Goal: Obtain resource: Download file/media

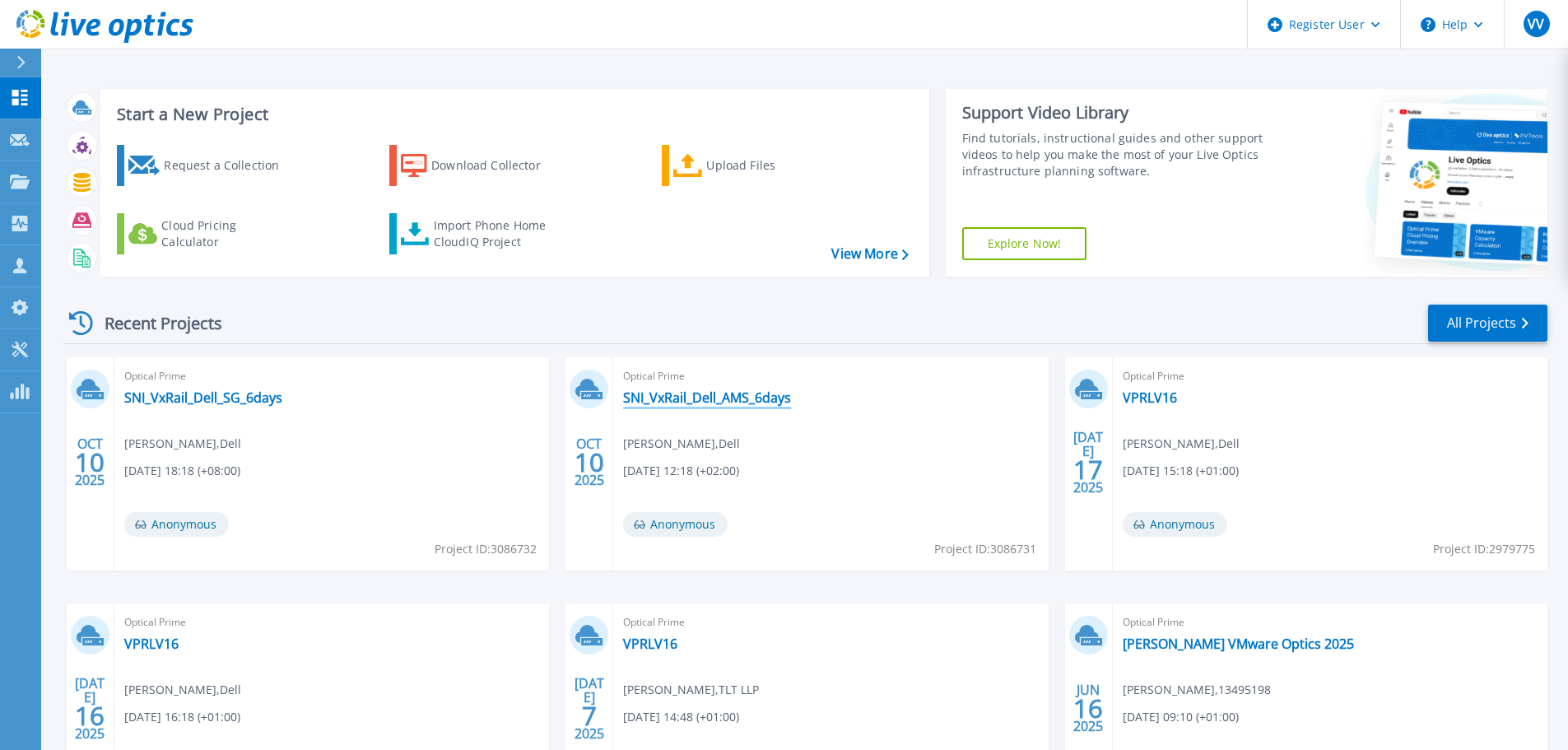
click at [710, 404] on link "SNI_VxRail_Dell_AMS_6days" at bounding box center [707, 397] width 168 height 16
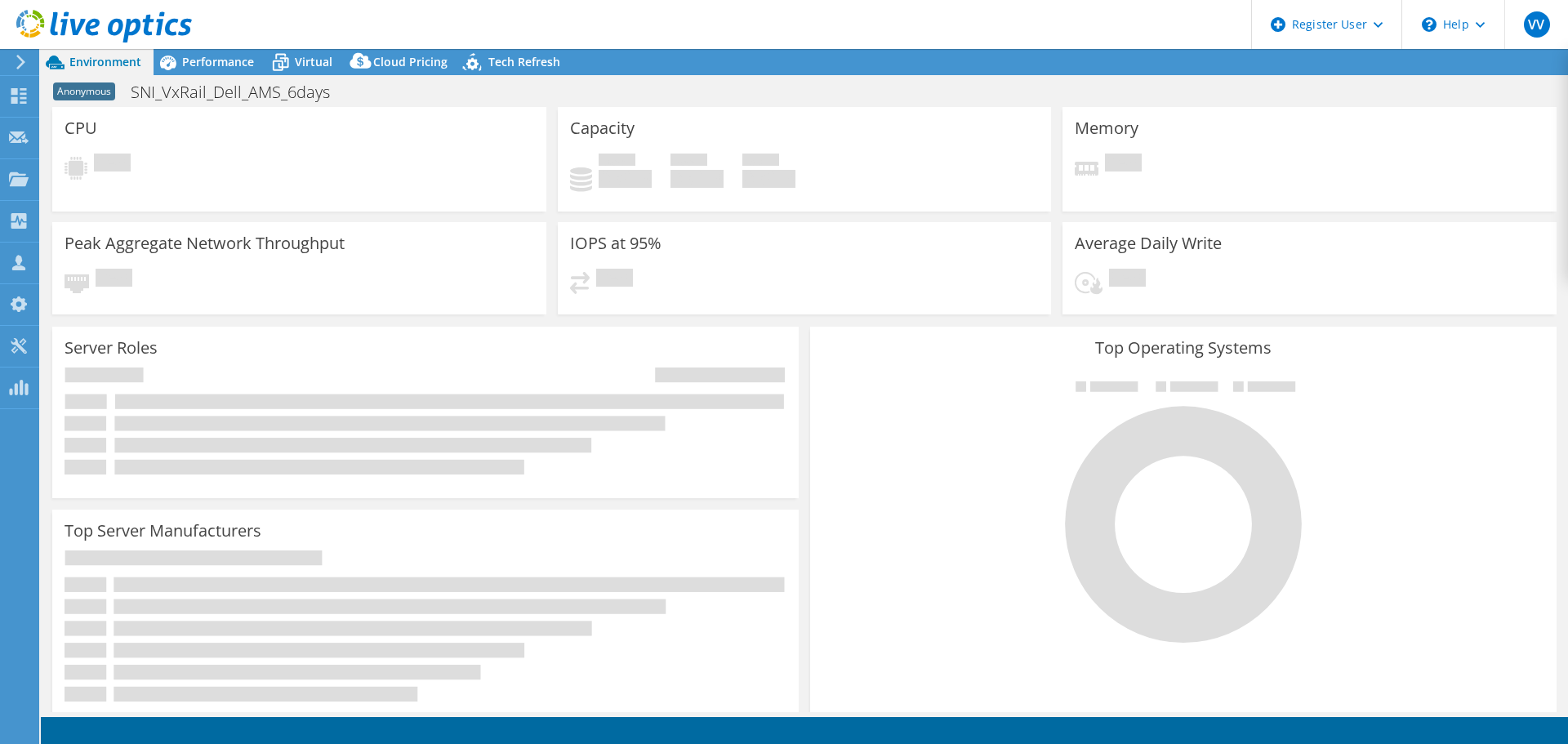
select select "USD"
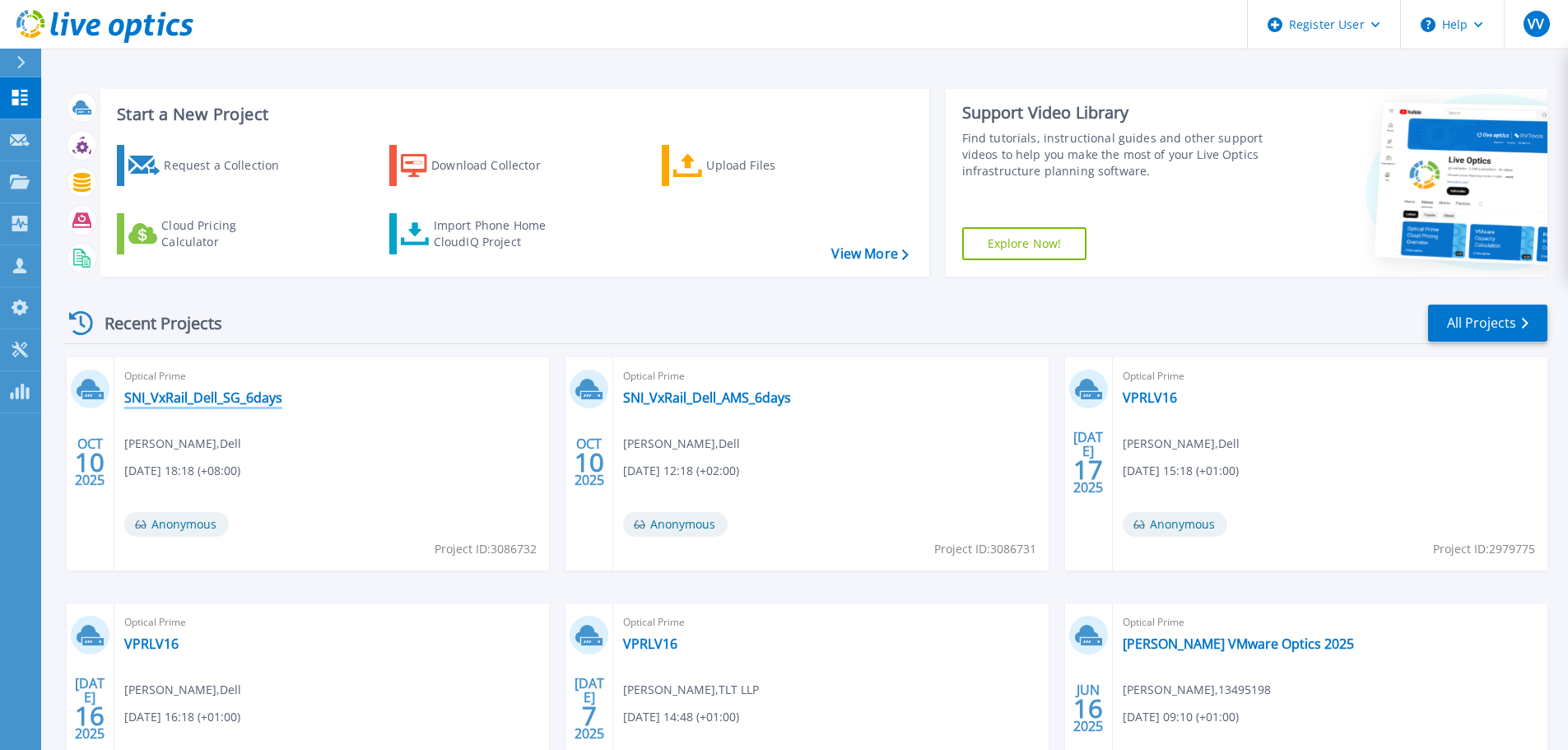
click at [223, 400] on link "SNI_VxRail_Dell_SG_6days" at bounding box center [203, 397] width 158 height 16
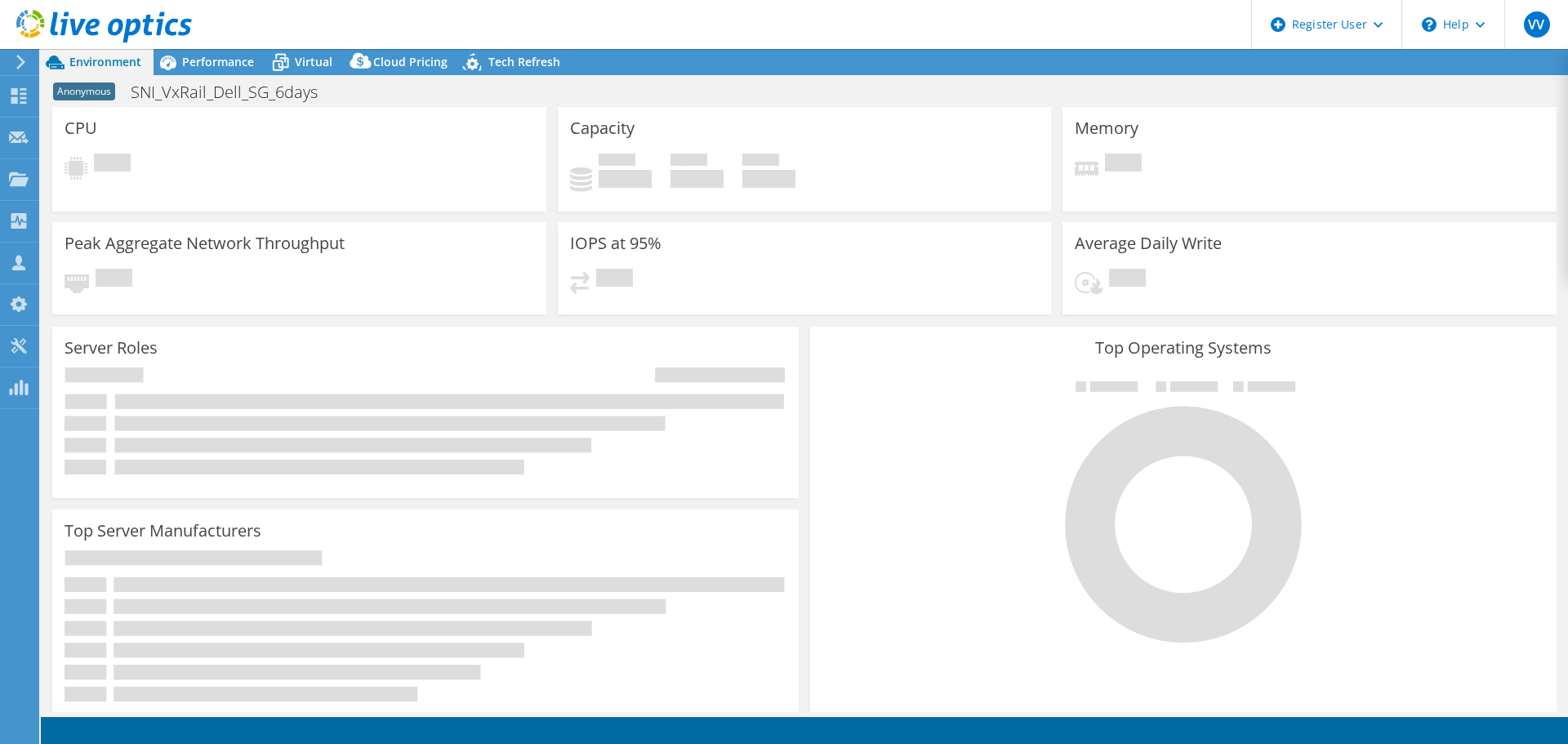
select select "USD"
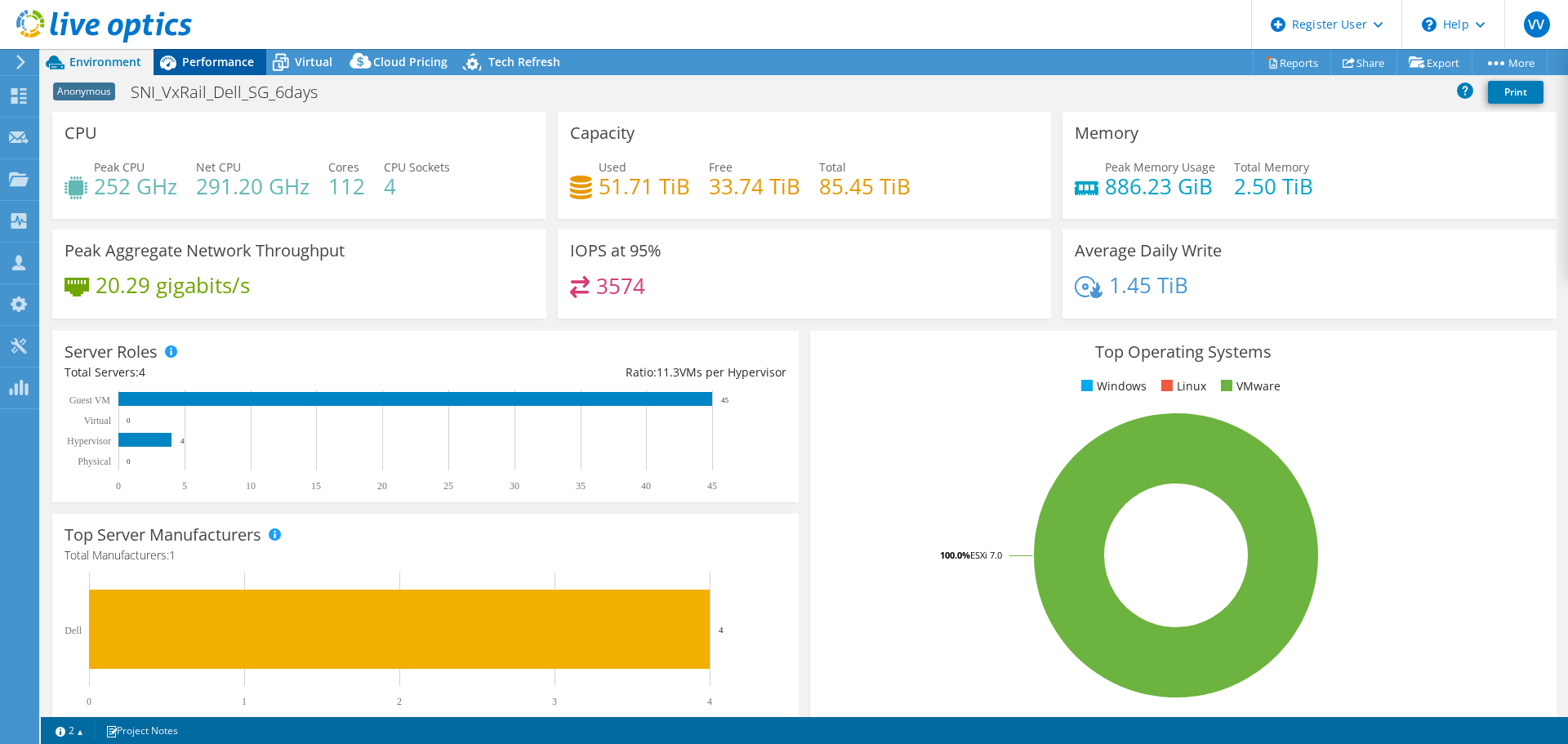
click at [222, 61] on span "Performance" at bounding box center [218, 61] width 72 height 15
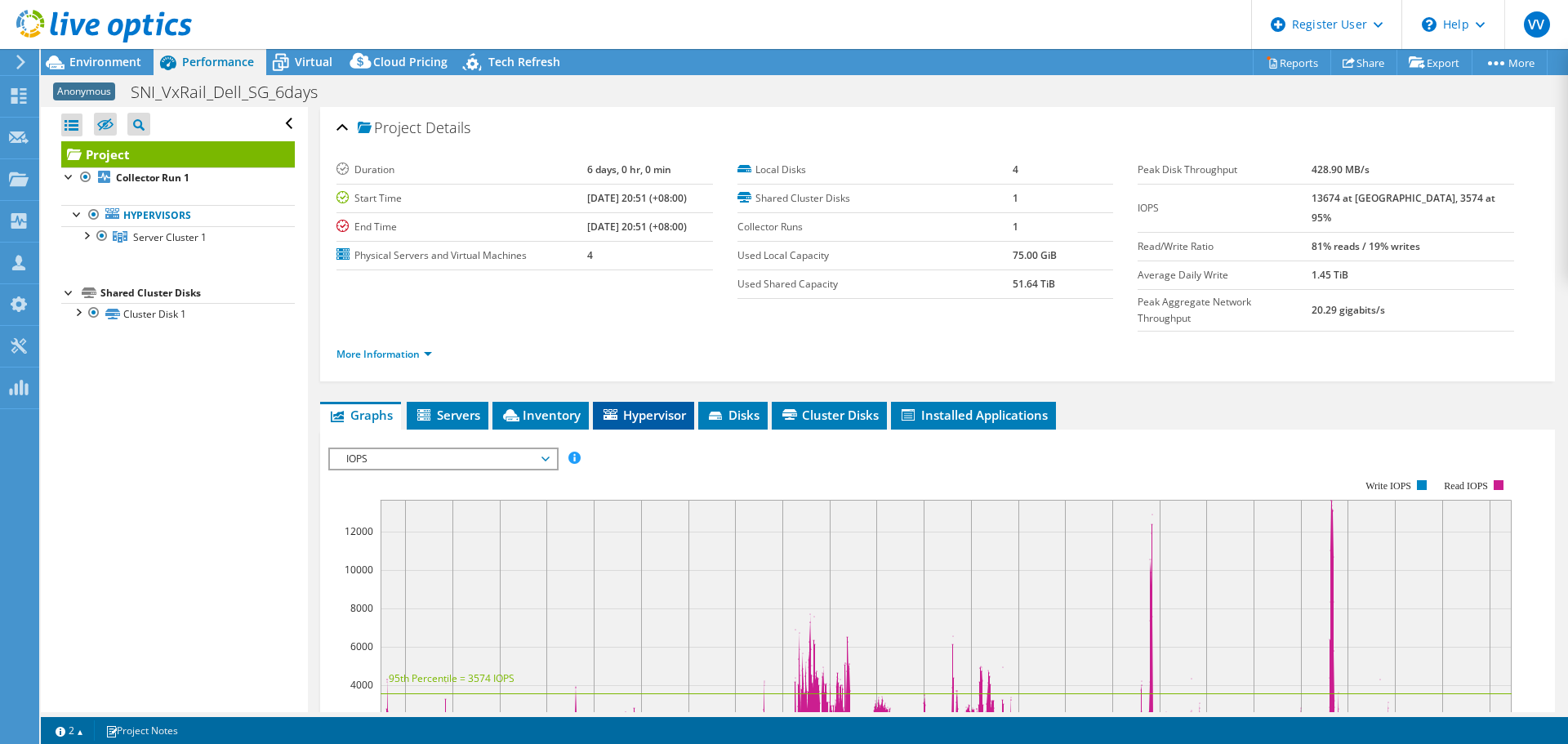
click at [643, 407] on span "Hypervisor" at bounding box center [643, 415] width 85 height 16
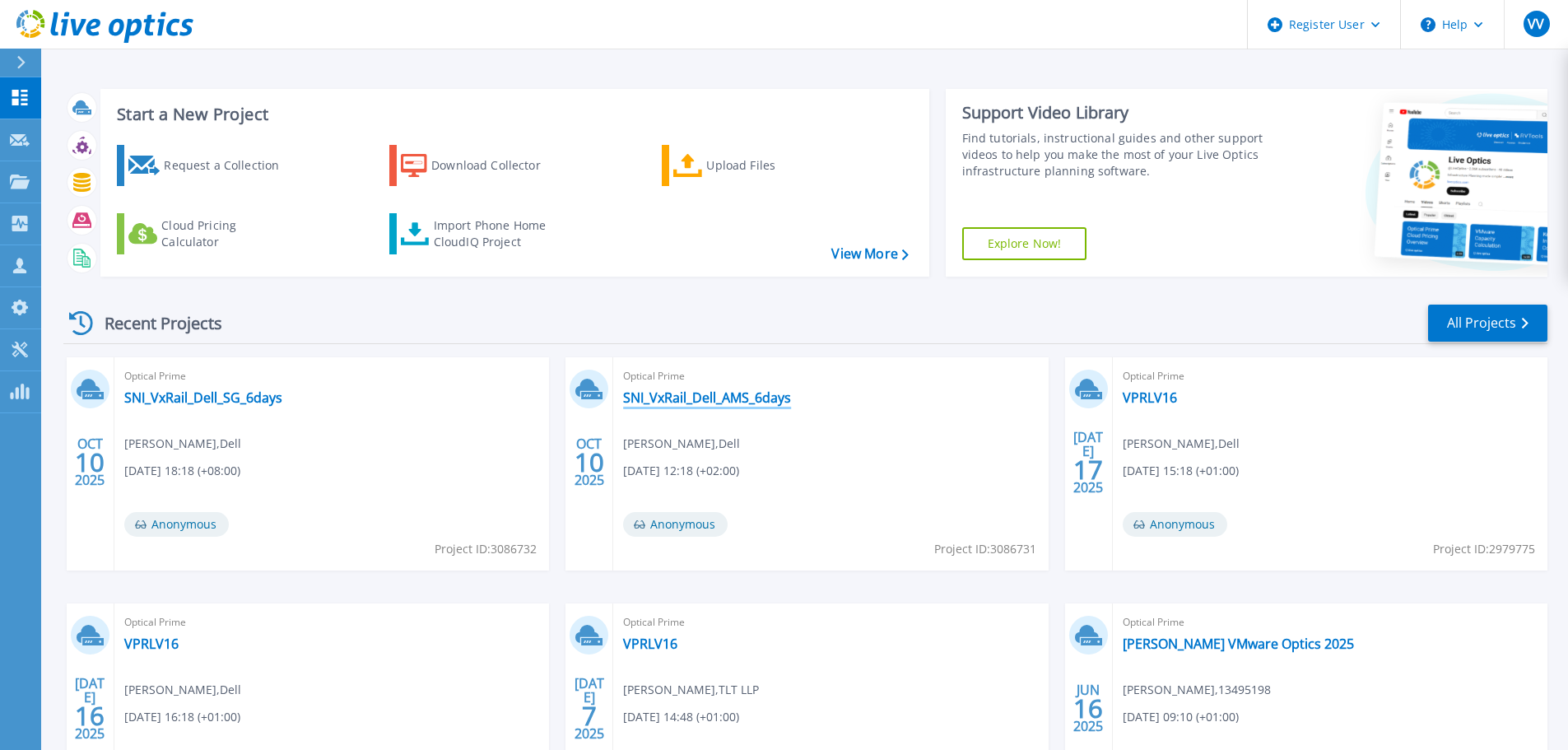
click at [670, 399] on link "SNI_VxRail_Dell_AMS_6days" at bounding box center [707, 397] width 168 height 16
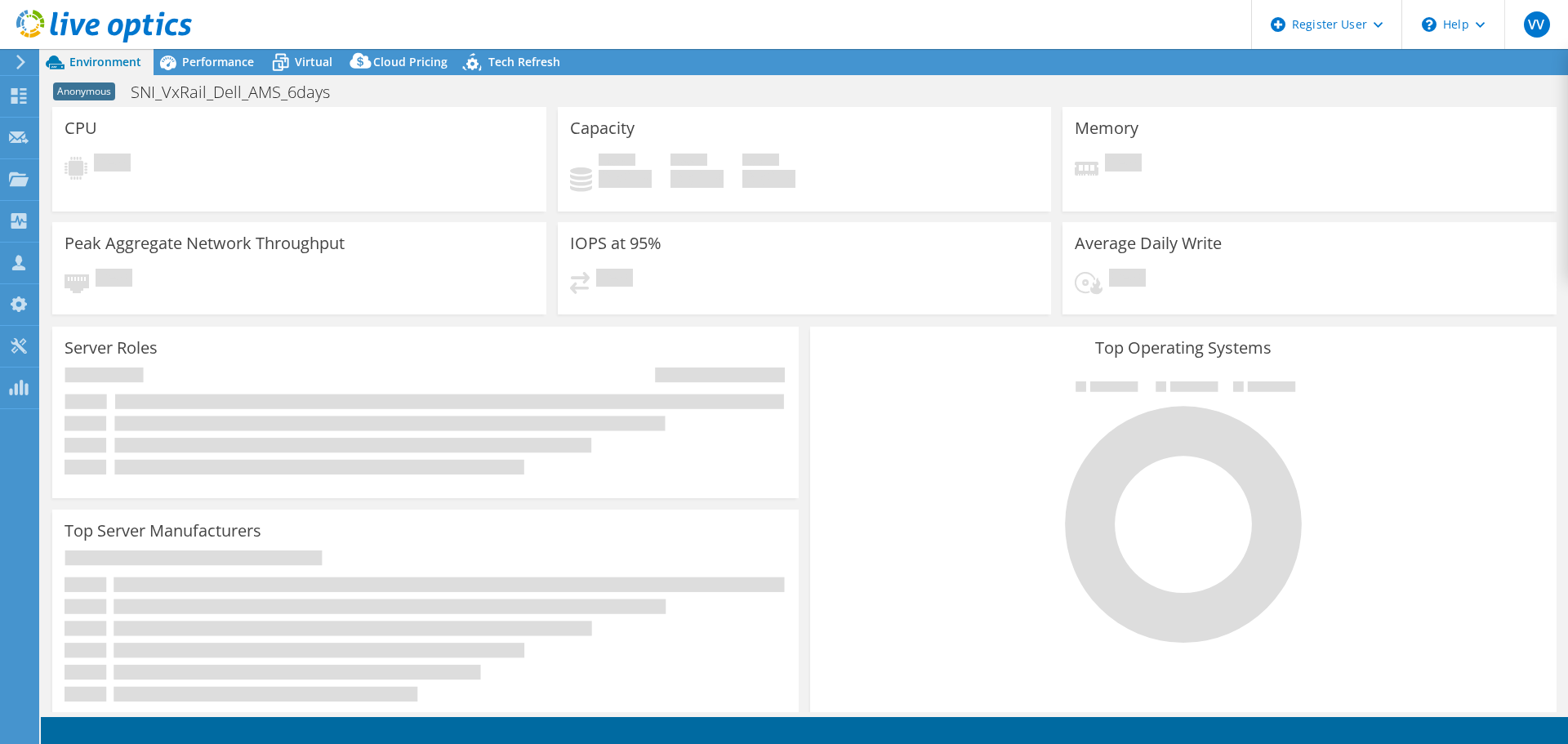
select select "USD"
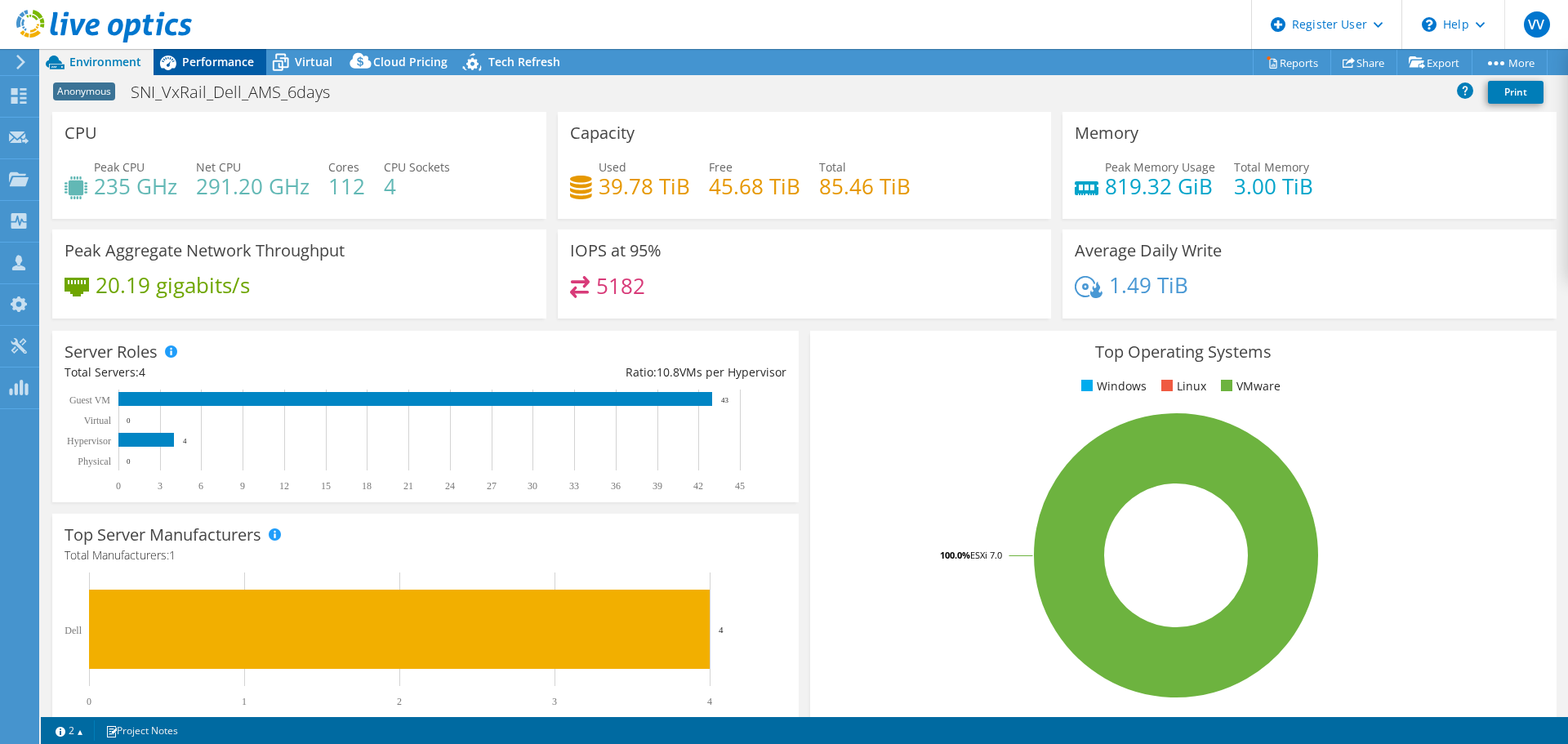
click at [238, 58] on span "Performance" at bounding box center [218, 61] width 72 height 15
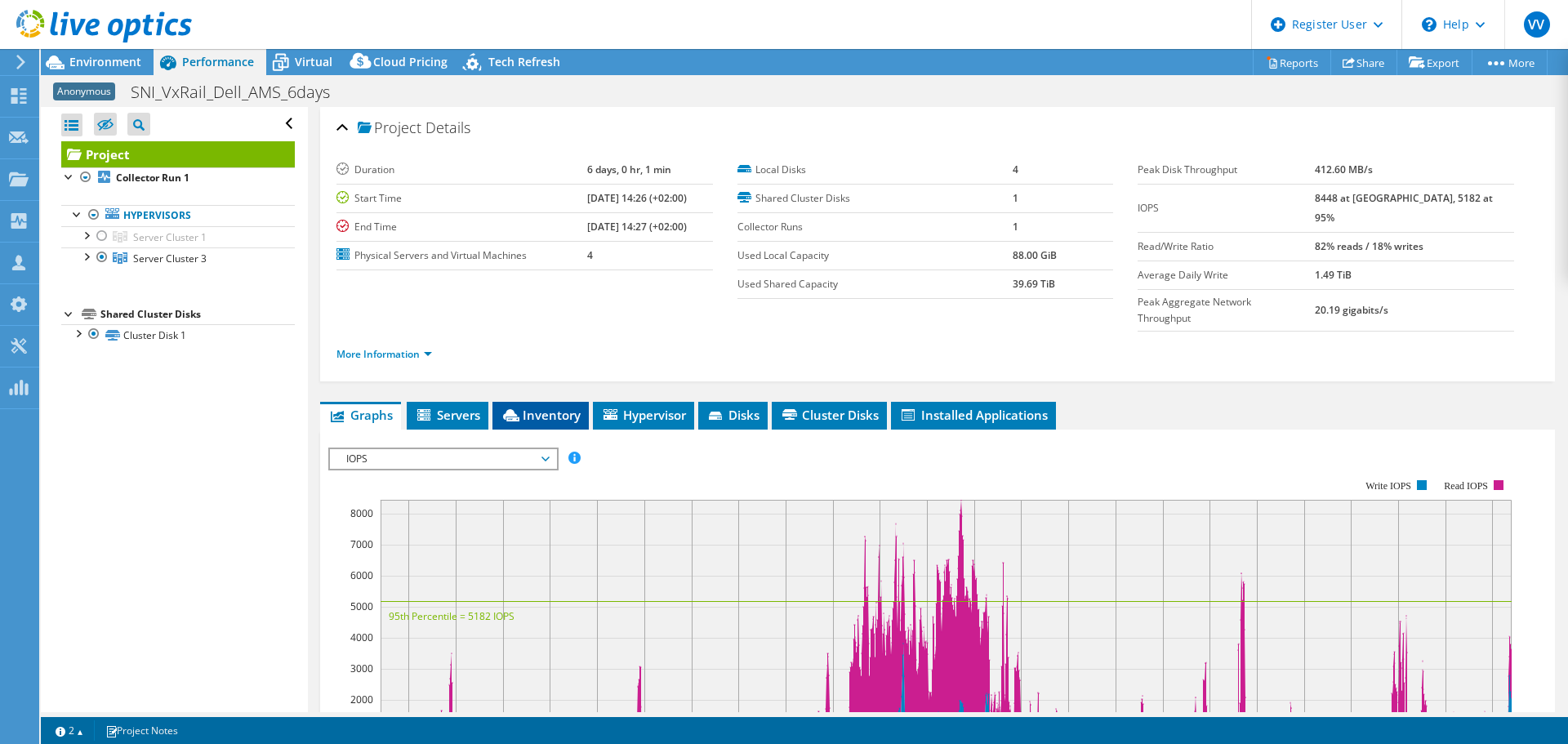
click at [538, 407] on span "Inventory" at bounding box center [541, 415] width 80 height 16
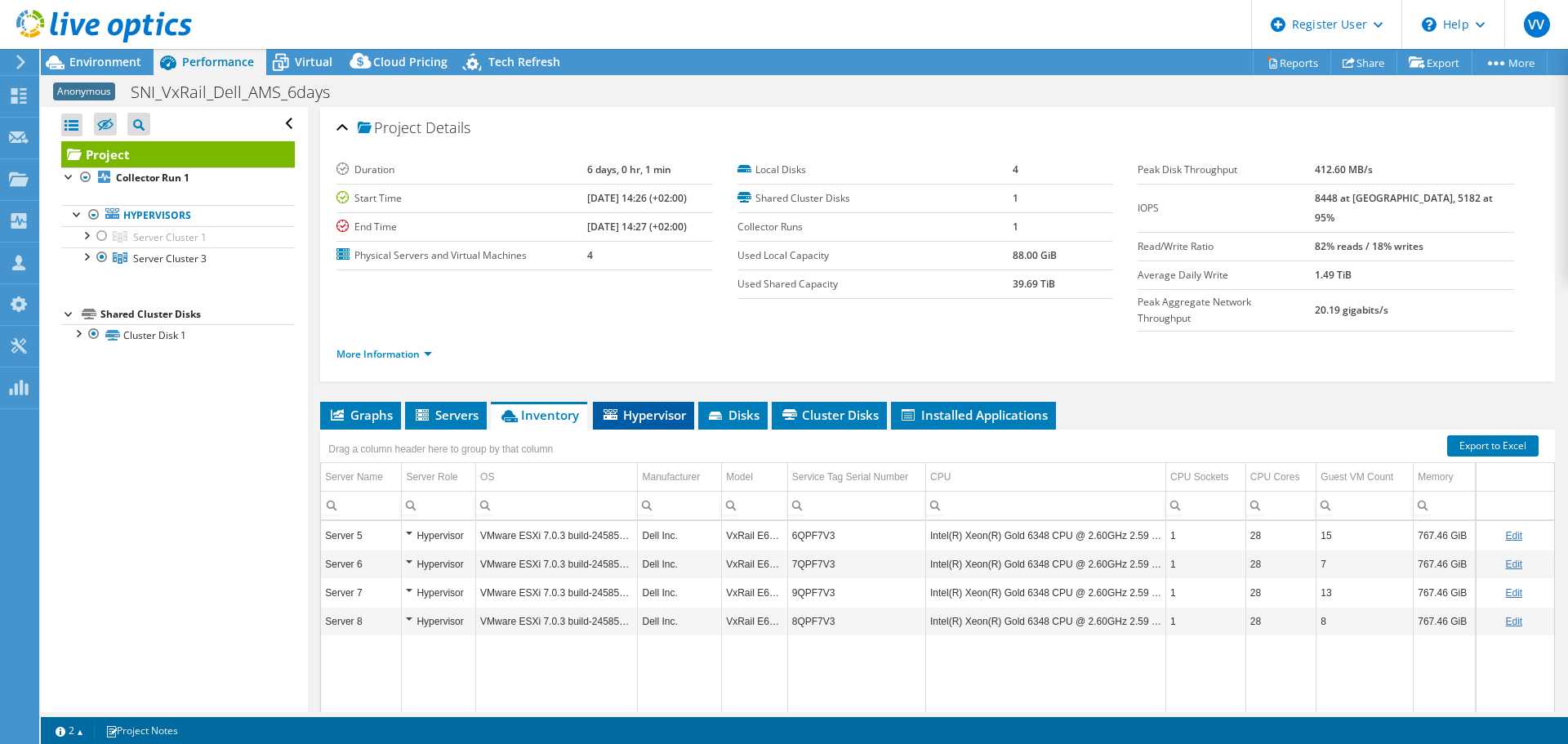
click at [630, 407] on span "Hypervisor" at bounding box center [643, 415] width 85 height 16
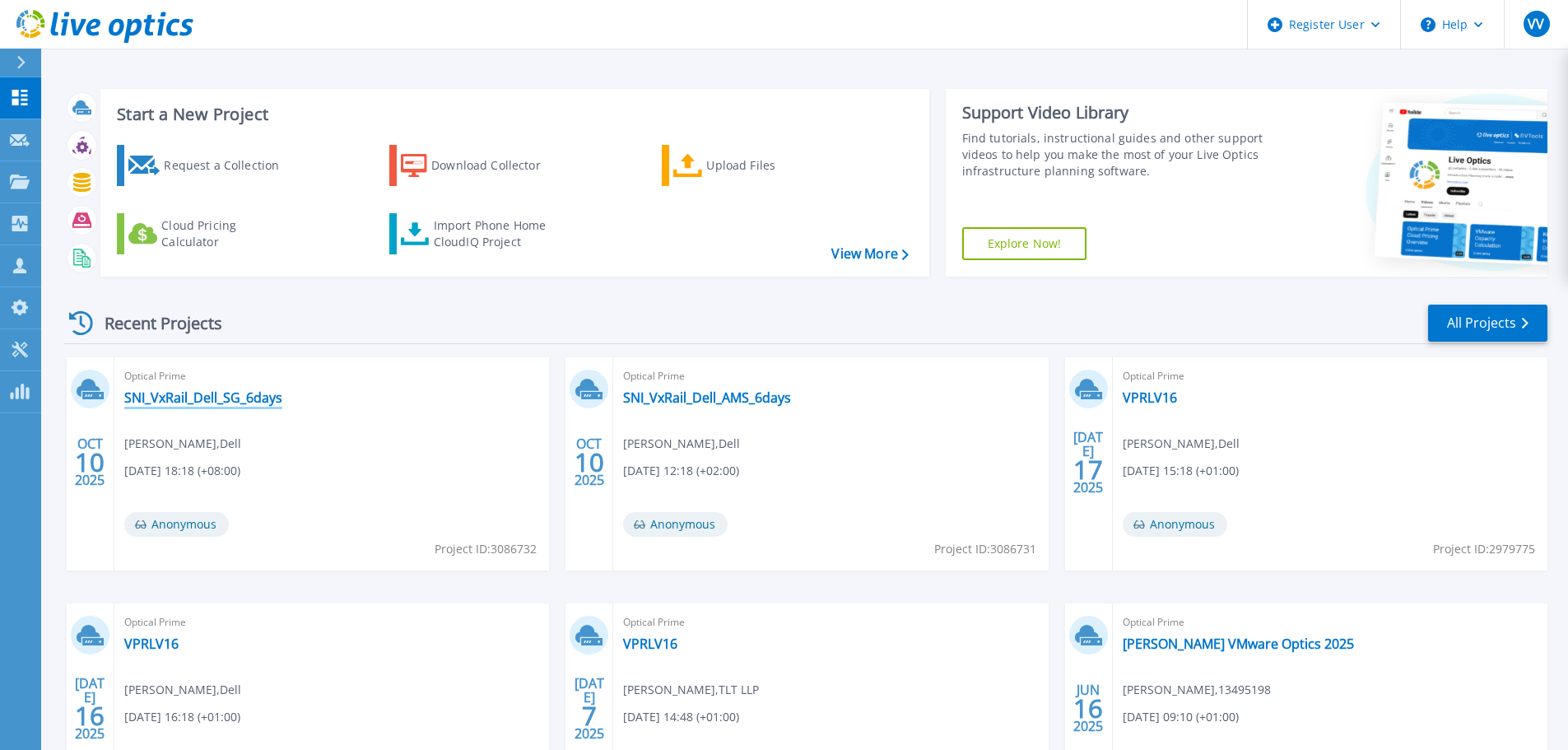
click at [205, 398] on link "SNI_VxRail_Dell_SG_6days" at bounding box center [203, 397] width 158 height 16
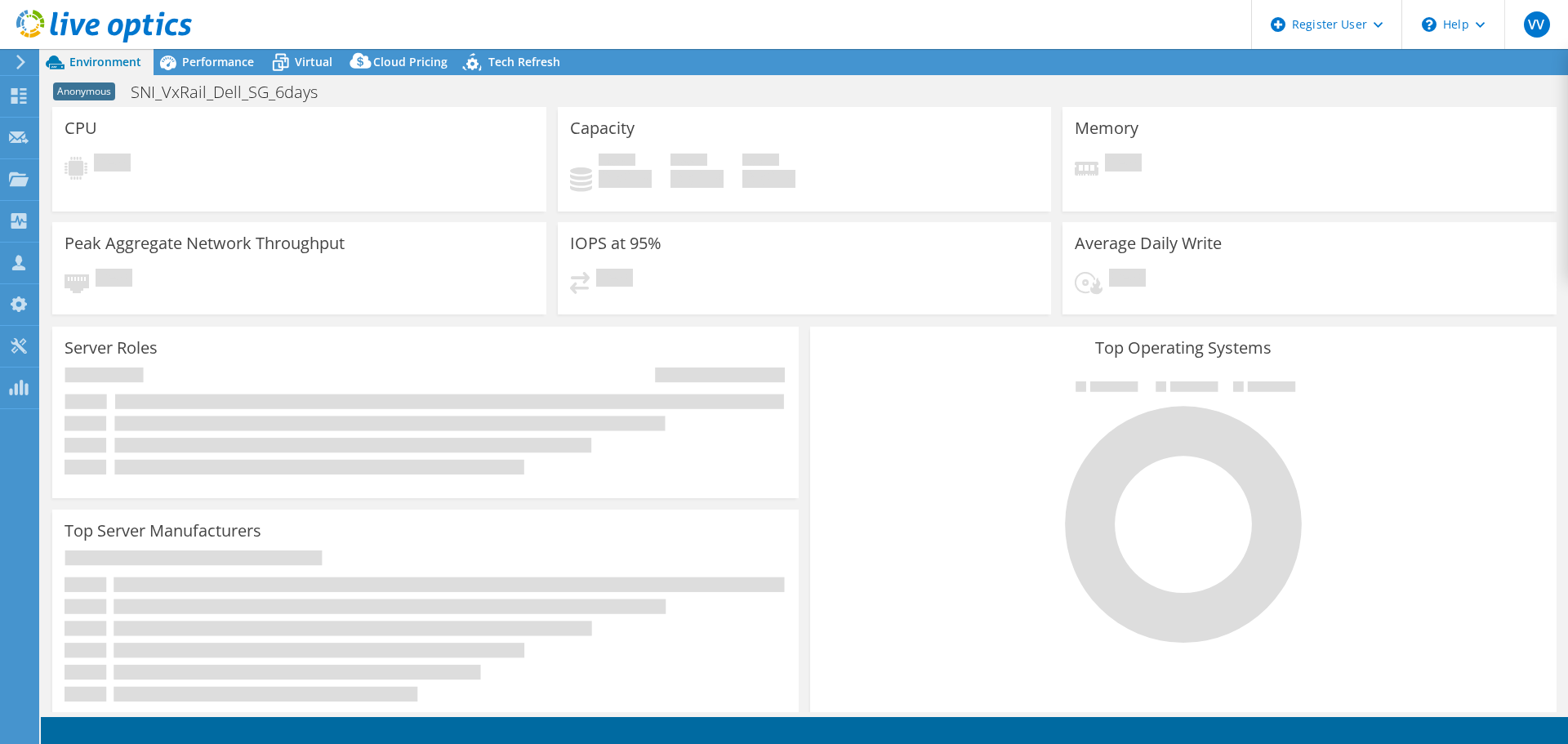
select select "USD"
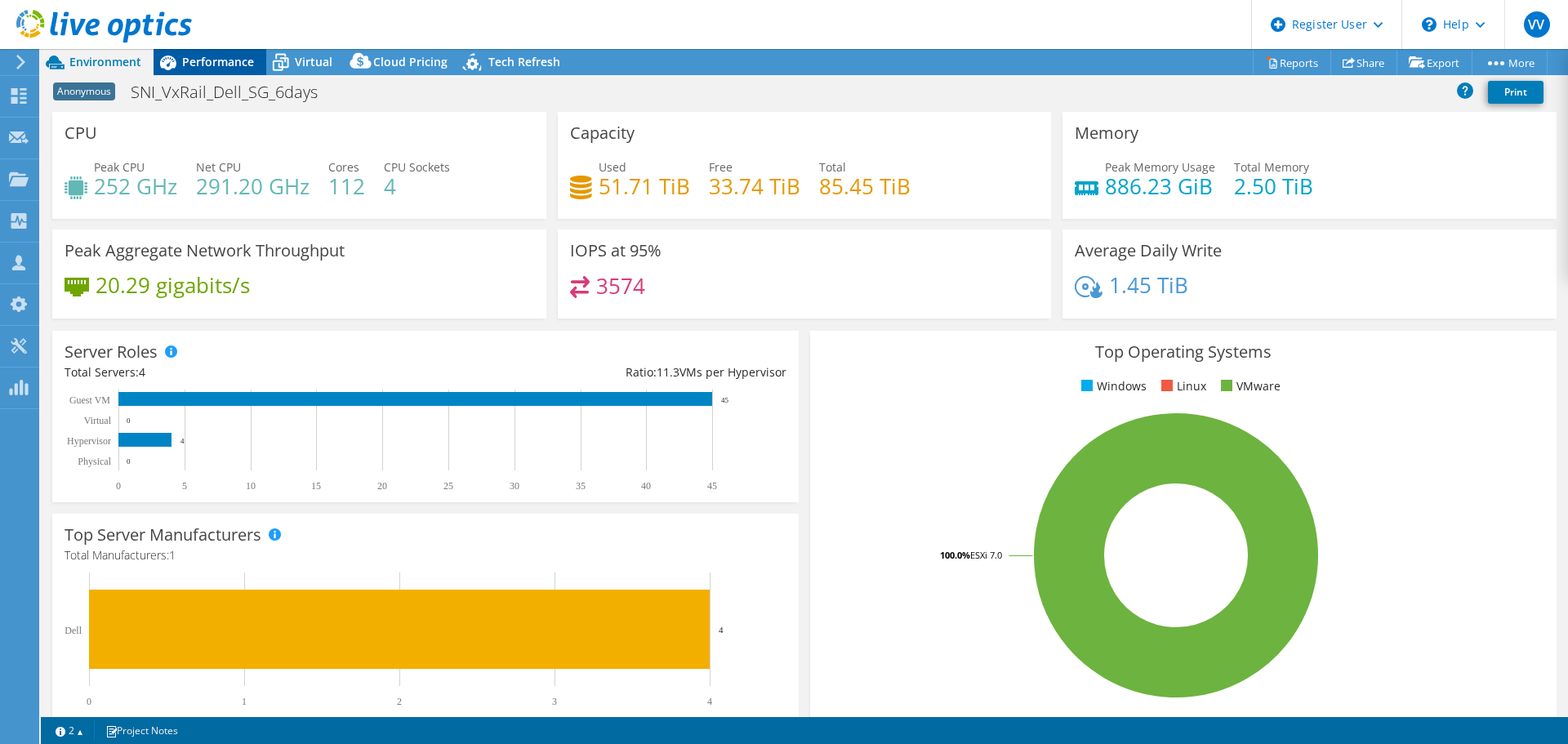
click at [231, 73] on div "Performance" at bounding box center [210, 62] width 113 height 26
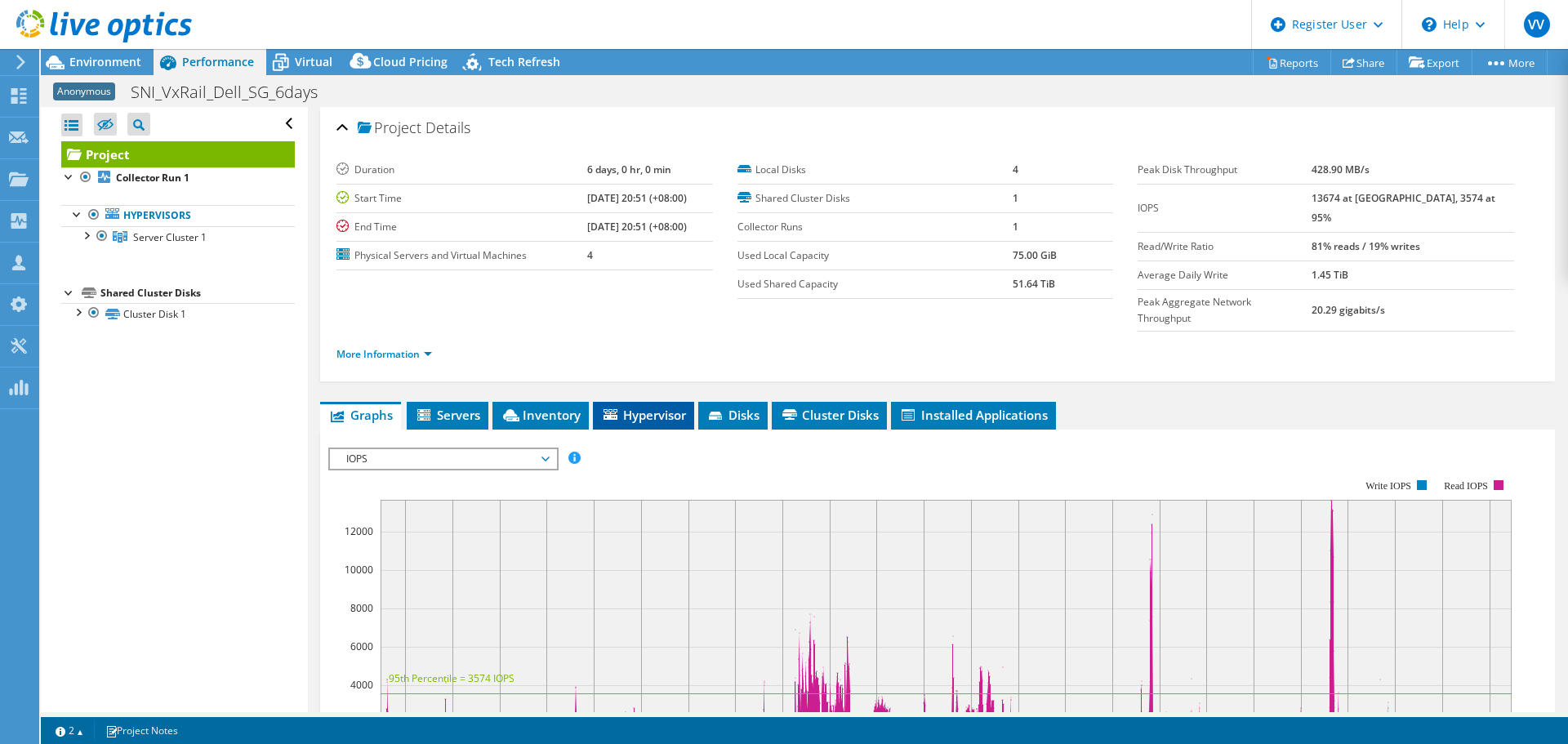
click at [647, 407] on span "Hypervisor" at bounding box center [643, 415] width 85 height 16
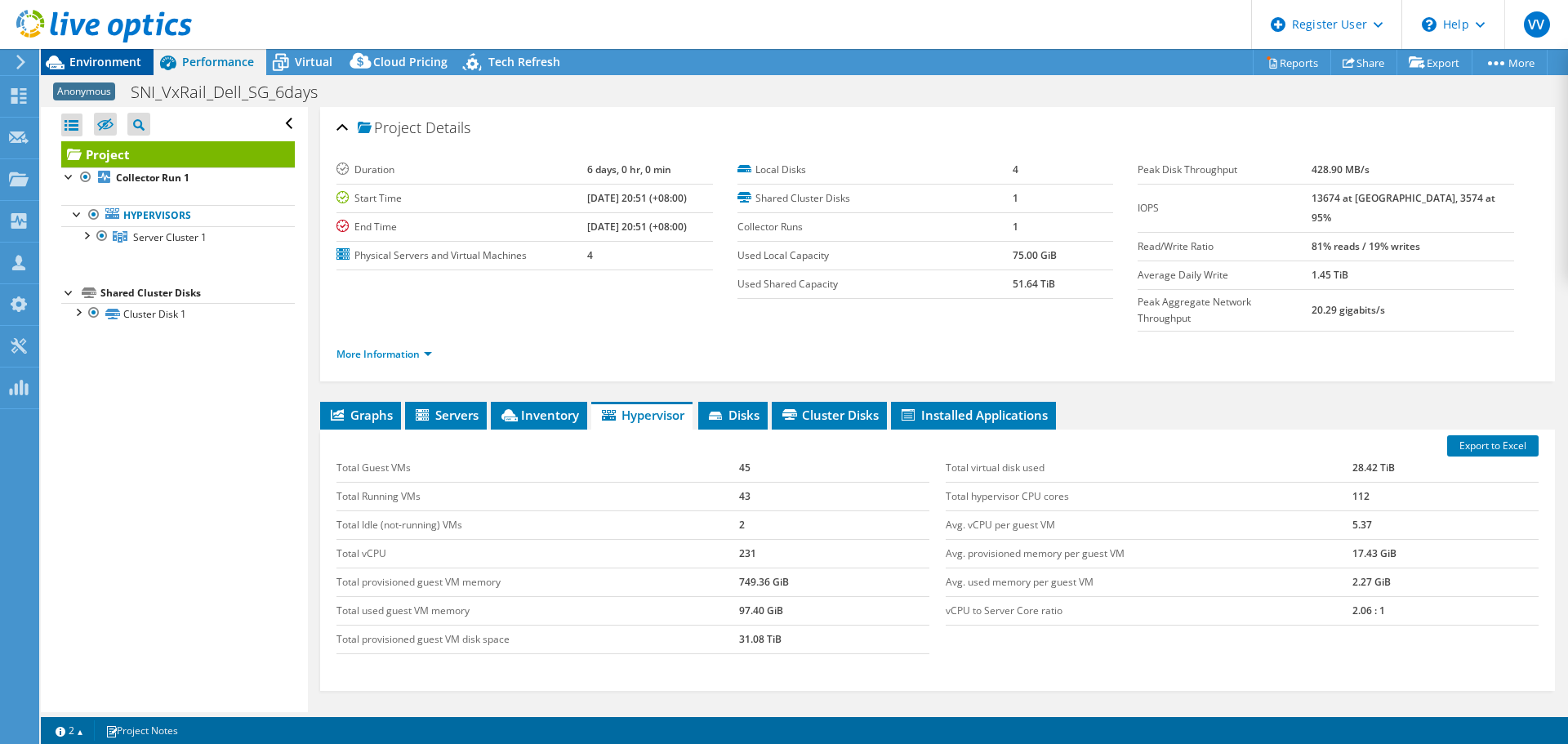
click at [103, 65] on span "Environment" at bounding box center [105, 61] width 72 height 15
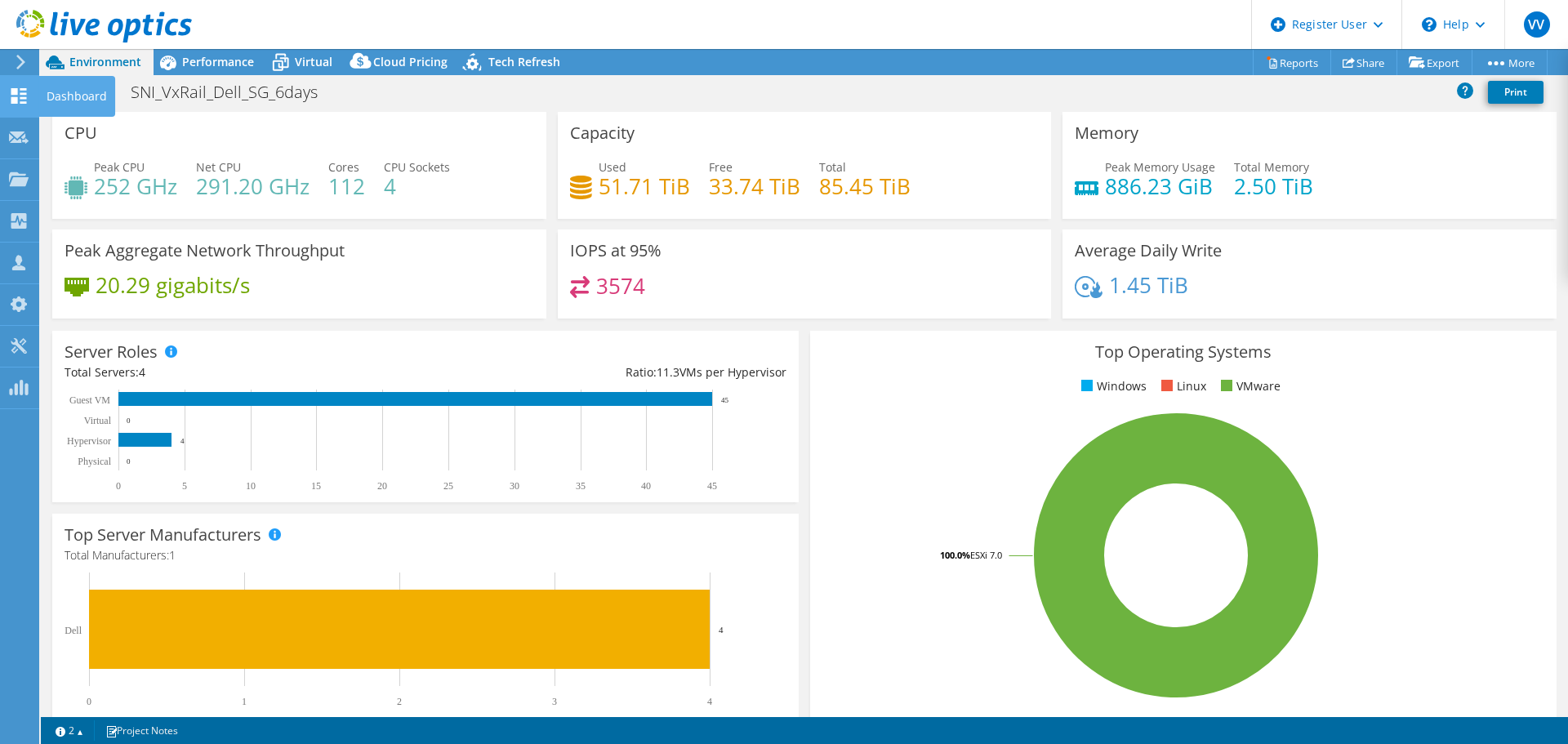
click at [21, 103] on use at bounding box center [19, 95] width 15 height 15
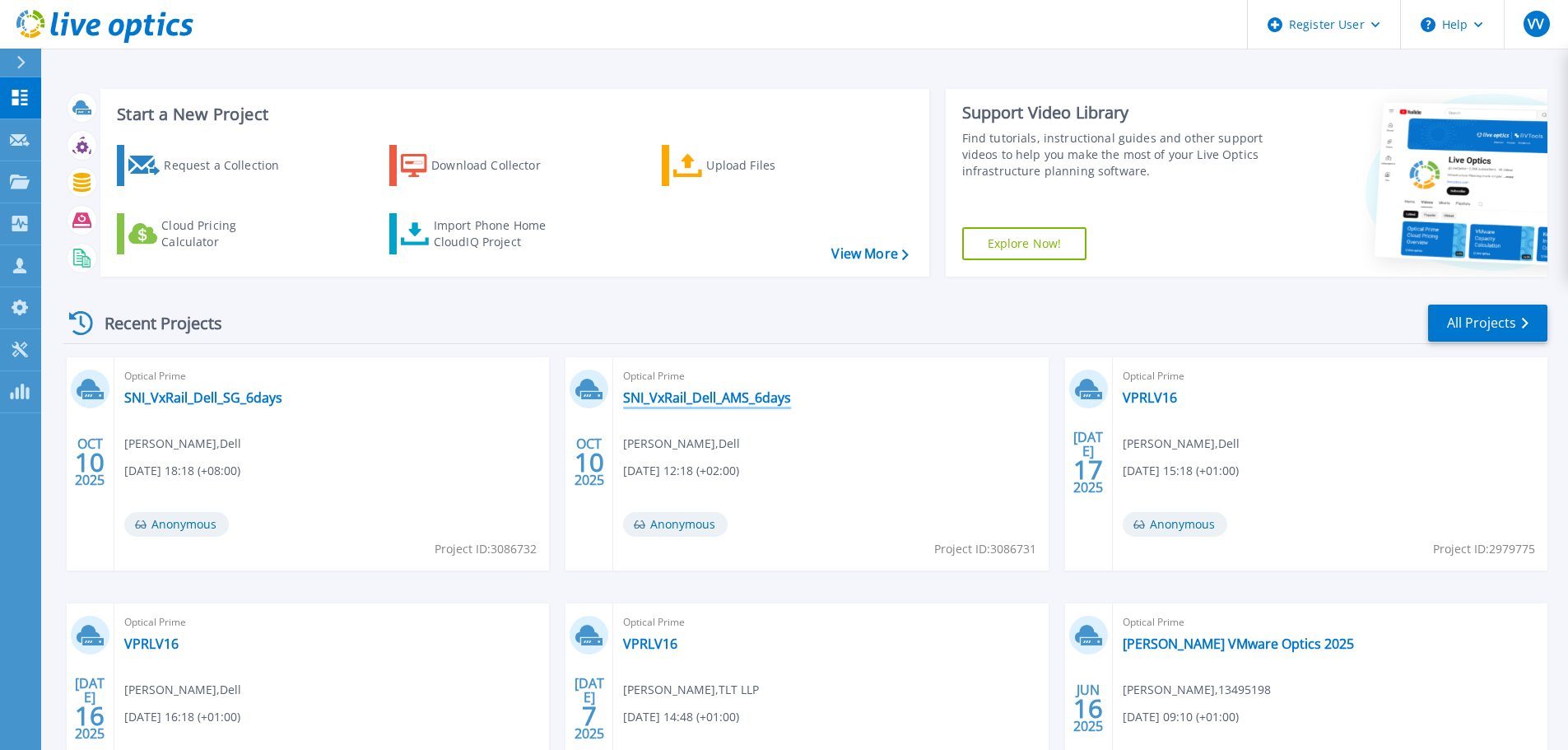
click at [704, 403] on link "SNI_VxRail_Dell_AMS_6days" at bounding box center [707, 397] width 168 height 16
click at [261, 396] on link "SNI_VxRail_Dell_SG_6days" at bounding box center [203, 397] width 158 height 16
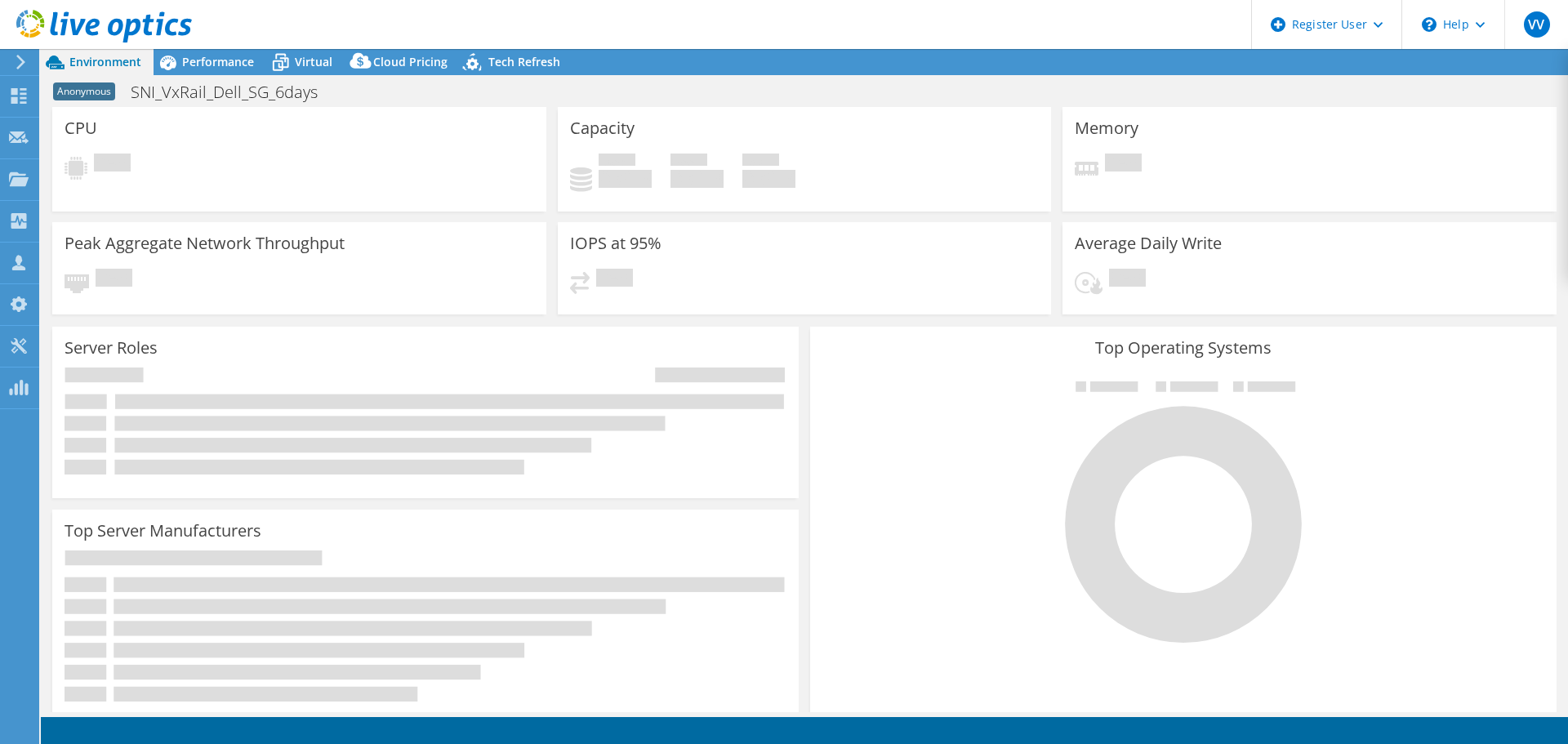
select select "USD"
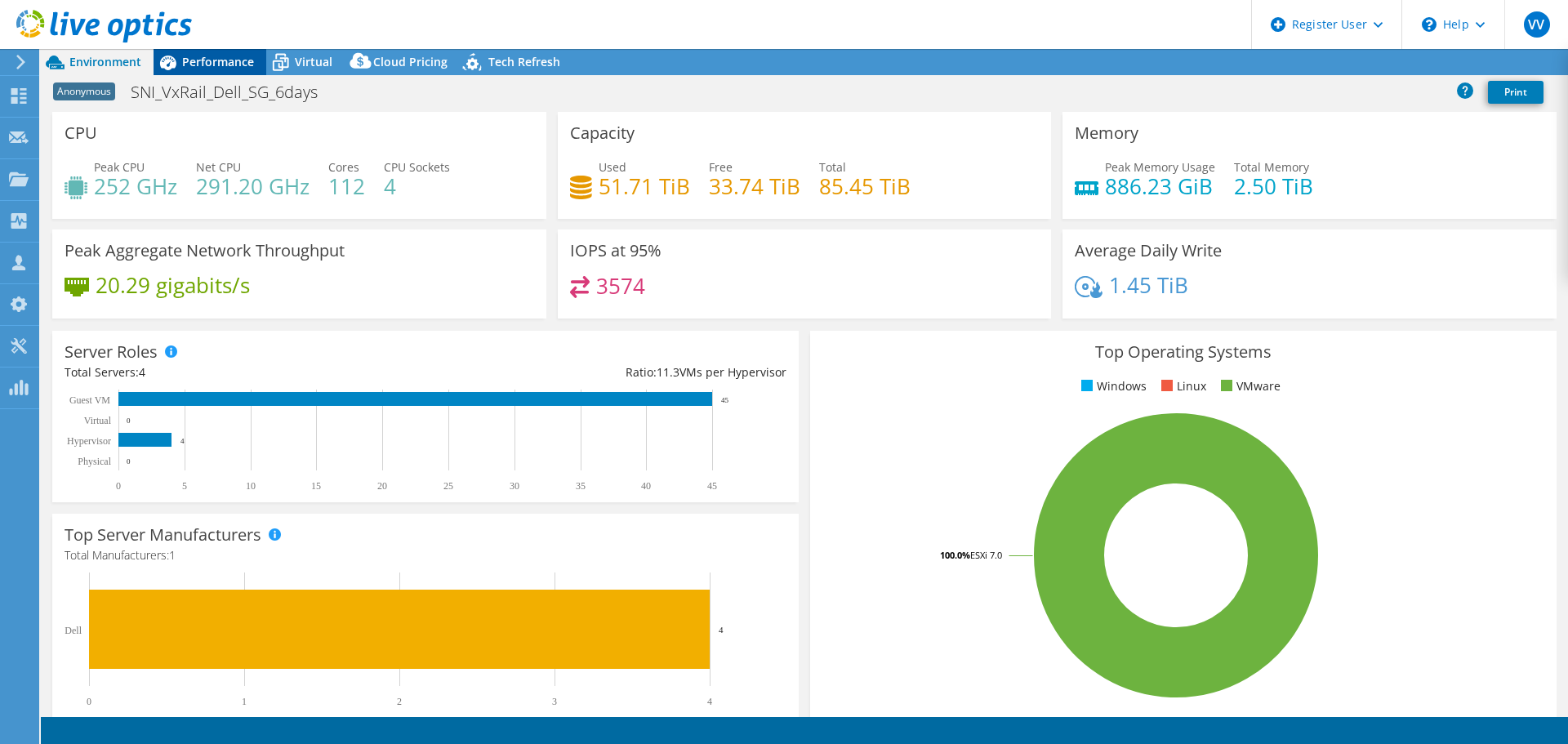
click at [221, 62] on span "Performance" at bounding box center [218, 61] width 72 height 15
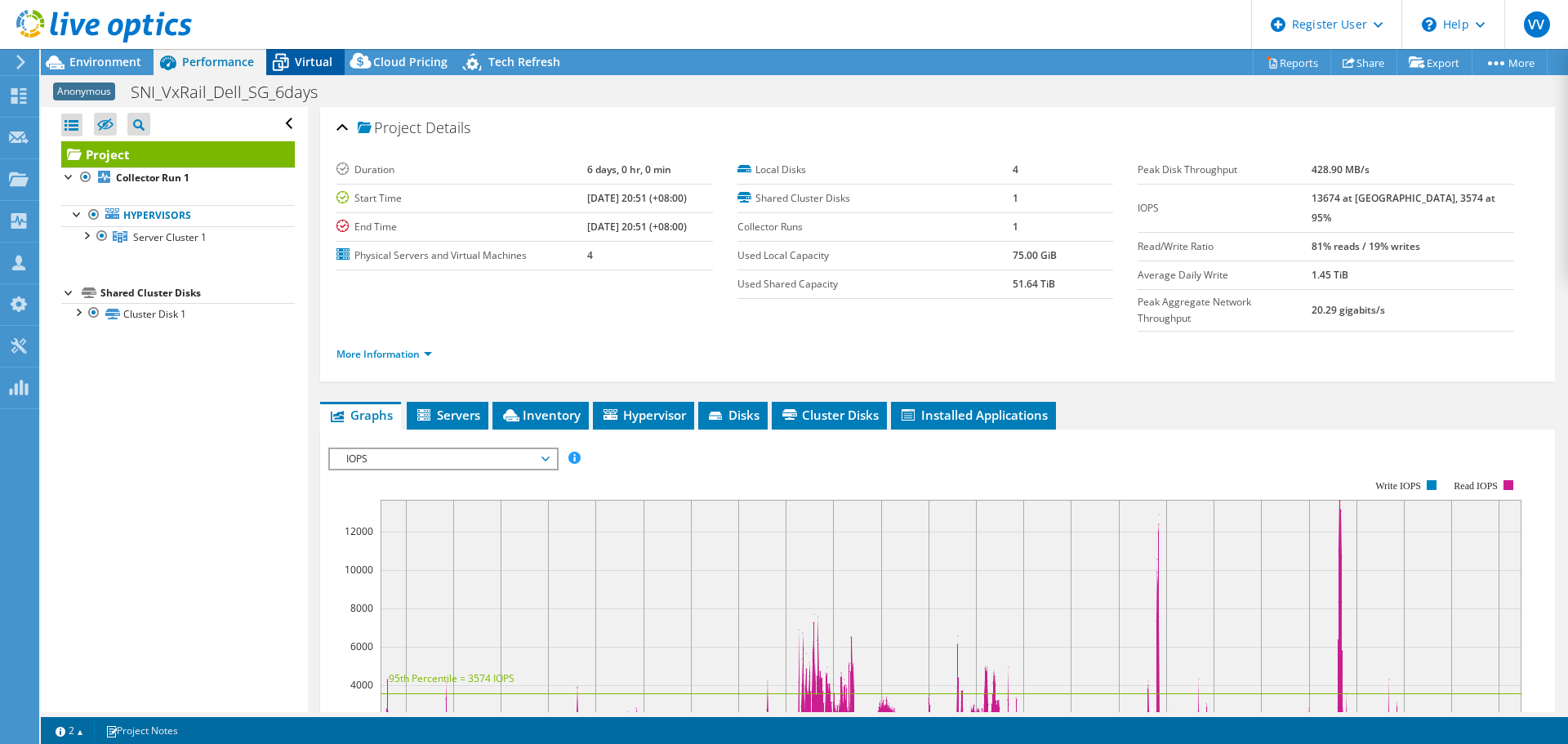
click at [295, 59] on span "Virtual" at bounding box center [313, 61] width 38 height 15
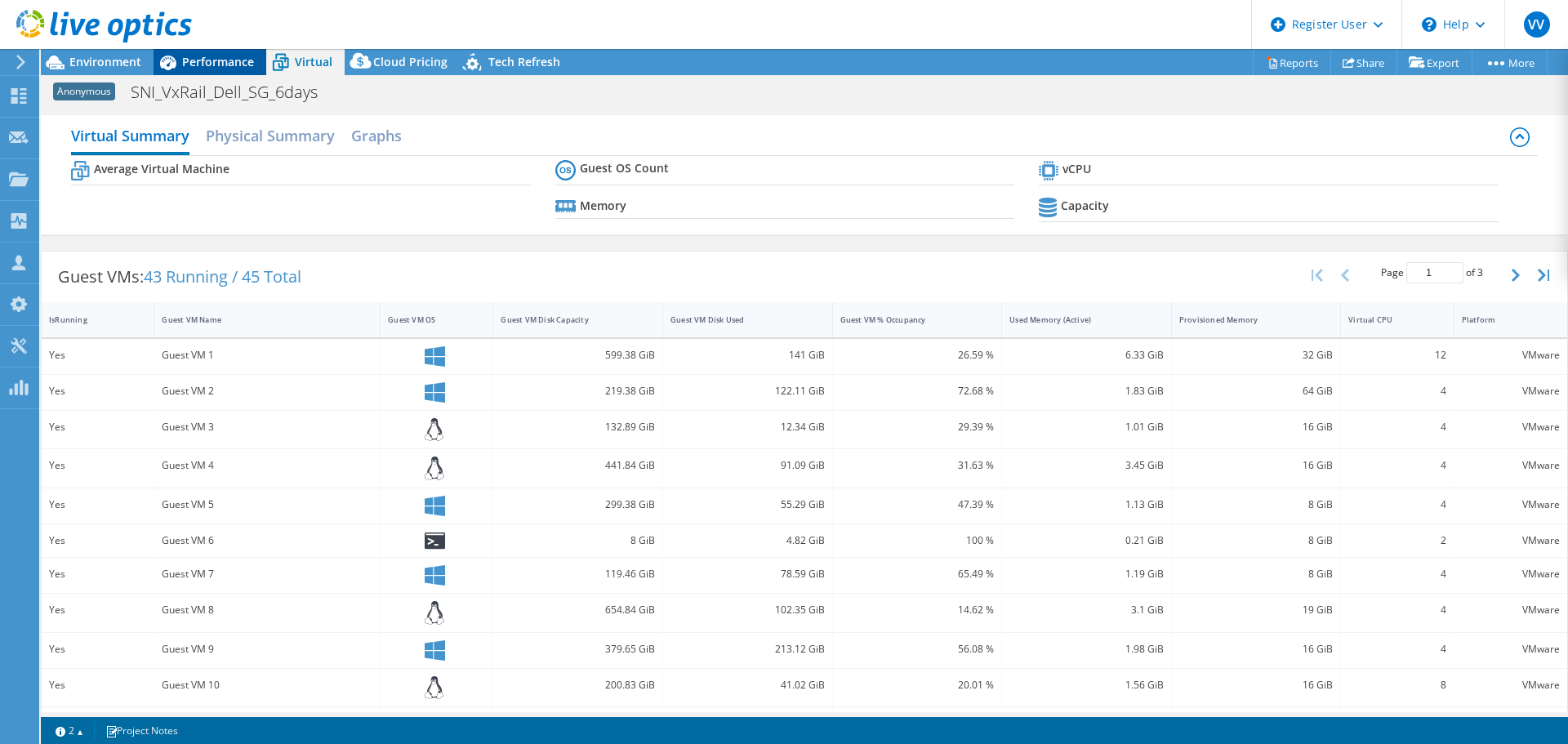
click at [206, 56] on span "Performance" at bounding box center [218, 61] width 72 height 15
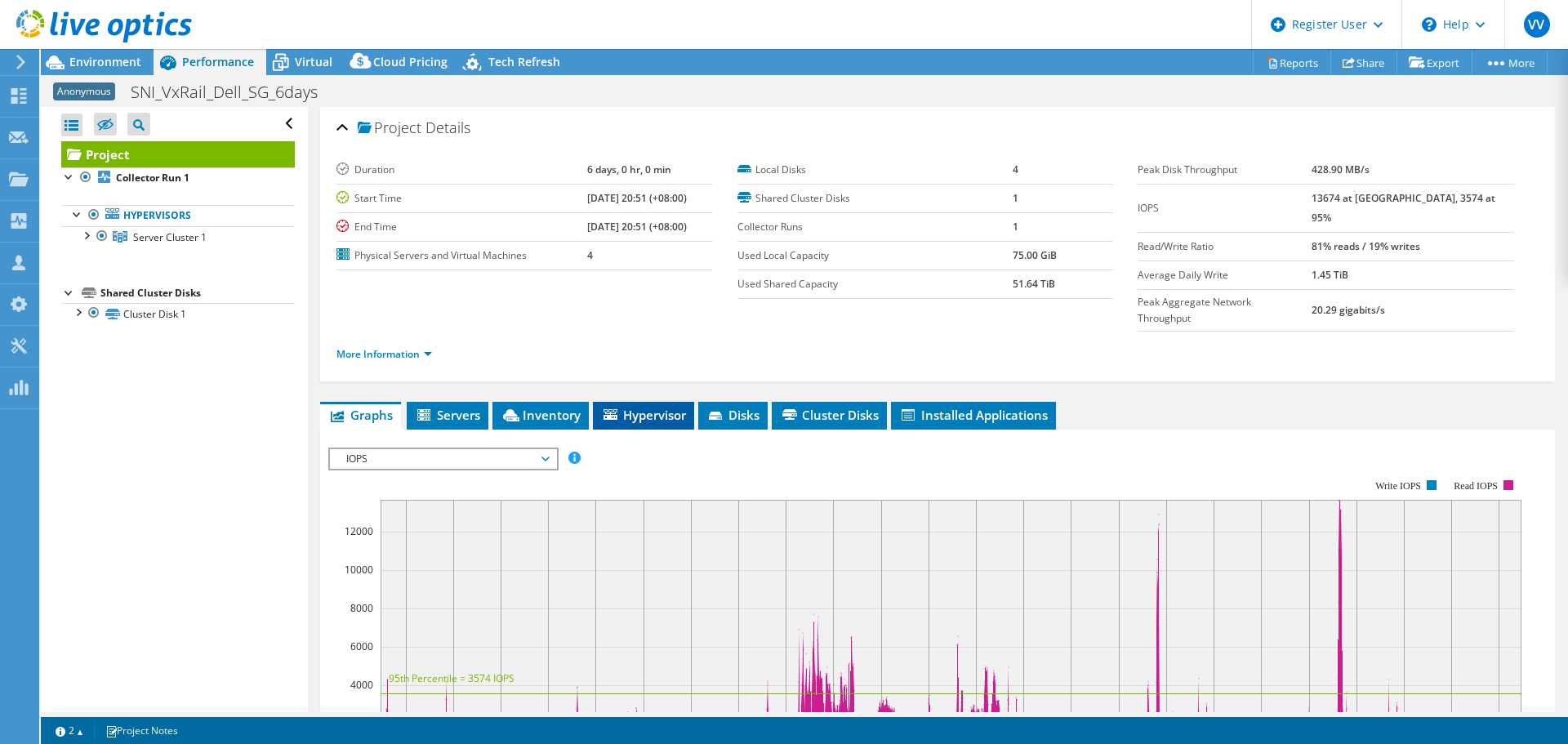
click at [642, 407] on span "Hypervisor" at bounding box center [643, 415] width 85 height 16
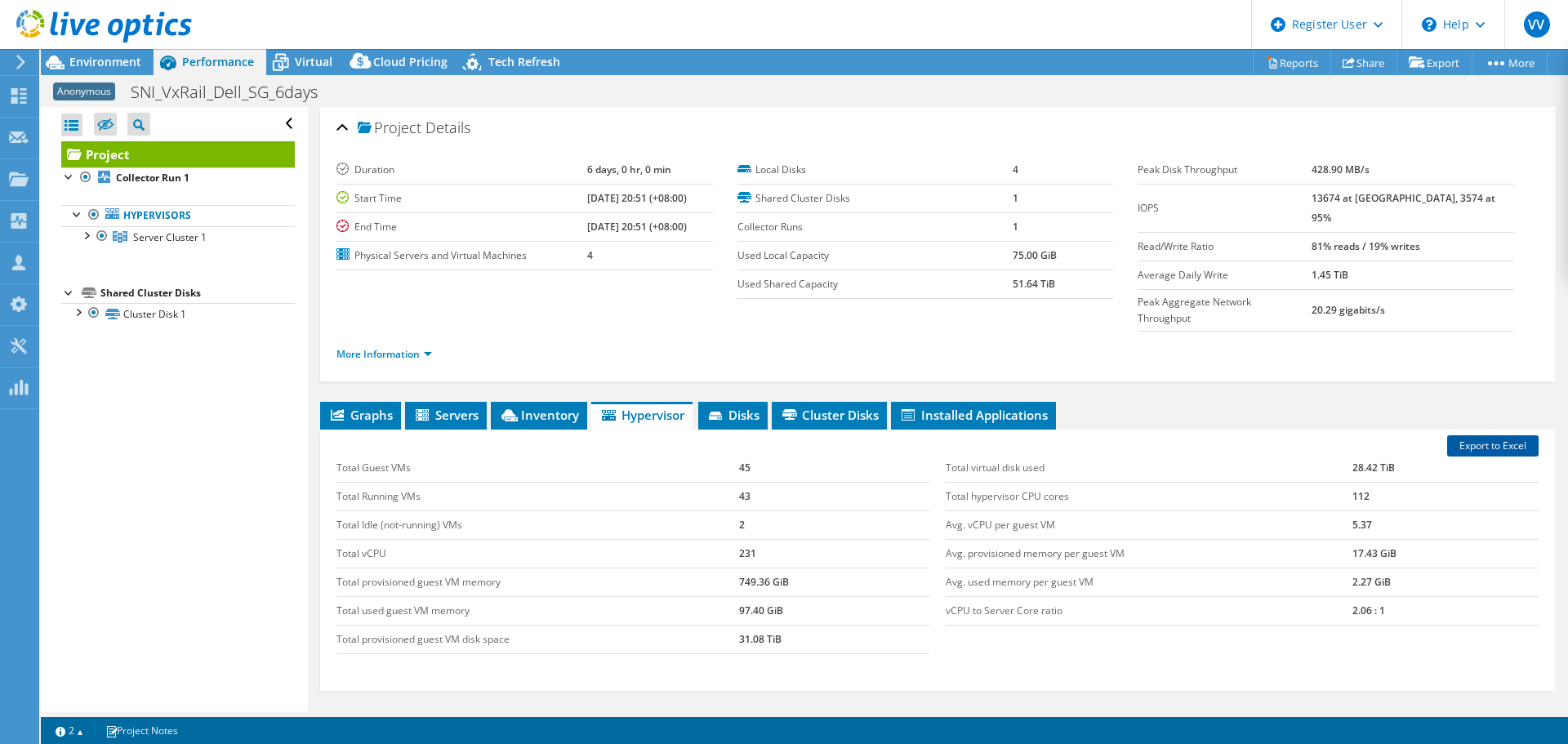
click at [1496, 435] on link "Export to Excel" at bounding box center [1493, 446] width 92 height 22
click at [1299, 68] on link "Reports" at bounding box center [1291, 62] width 78 height 25
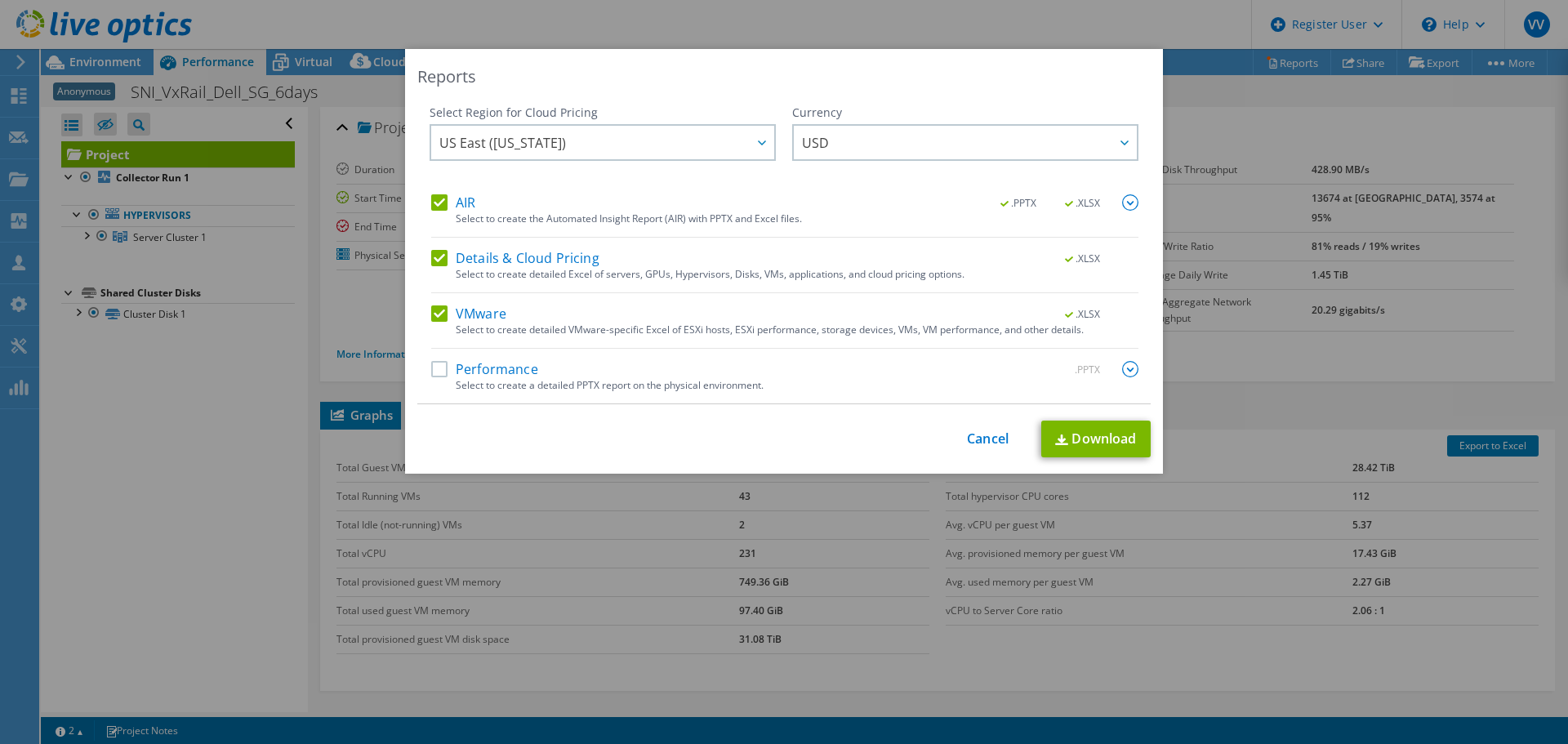
click at [436, 259] on label "Details & Cloud Pricing" at bounding box center [515, 258] width 168 height 16
click at [0, 0] on input "Details & Cloud Pricing" at bounding box center [0, 0] width 0 height 0
click at [434, 372] on label "Performance" at bounding box center [484, 369] width 107 height 16
click at [0, 0] on input "Performance" at bounding box center [0, 0] width 0 height 0
click at [1063, 442] on link "Download" at bounding box center [1097, 438] width 110 height 37
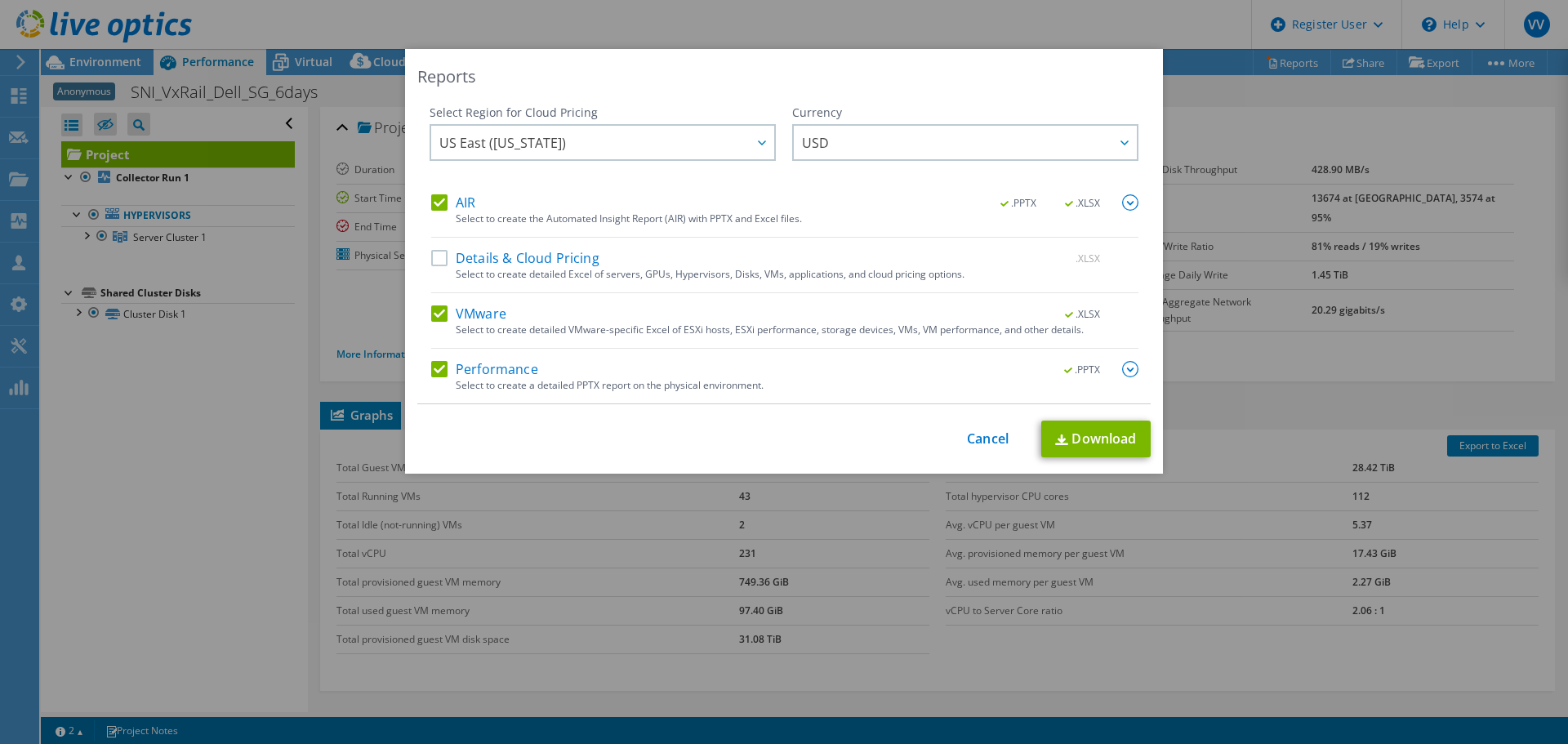
drag, startPoint x: 104, startPoint y: 469, endPoint x: 116, endPoint y: 453, distance: 20.0
click at [108, 469] on div "Reports Select Region for Cloud Pricing Asia Pacific ([GEOGRAPHIC_DATA]) [GEOGR…" at bounding box center [784, 372] width 1568 height 645
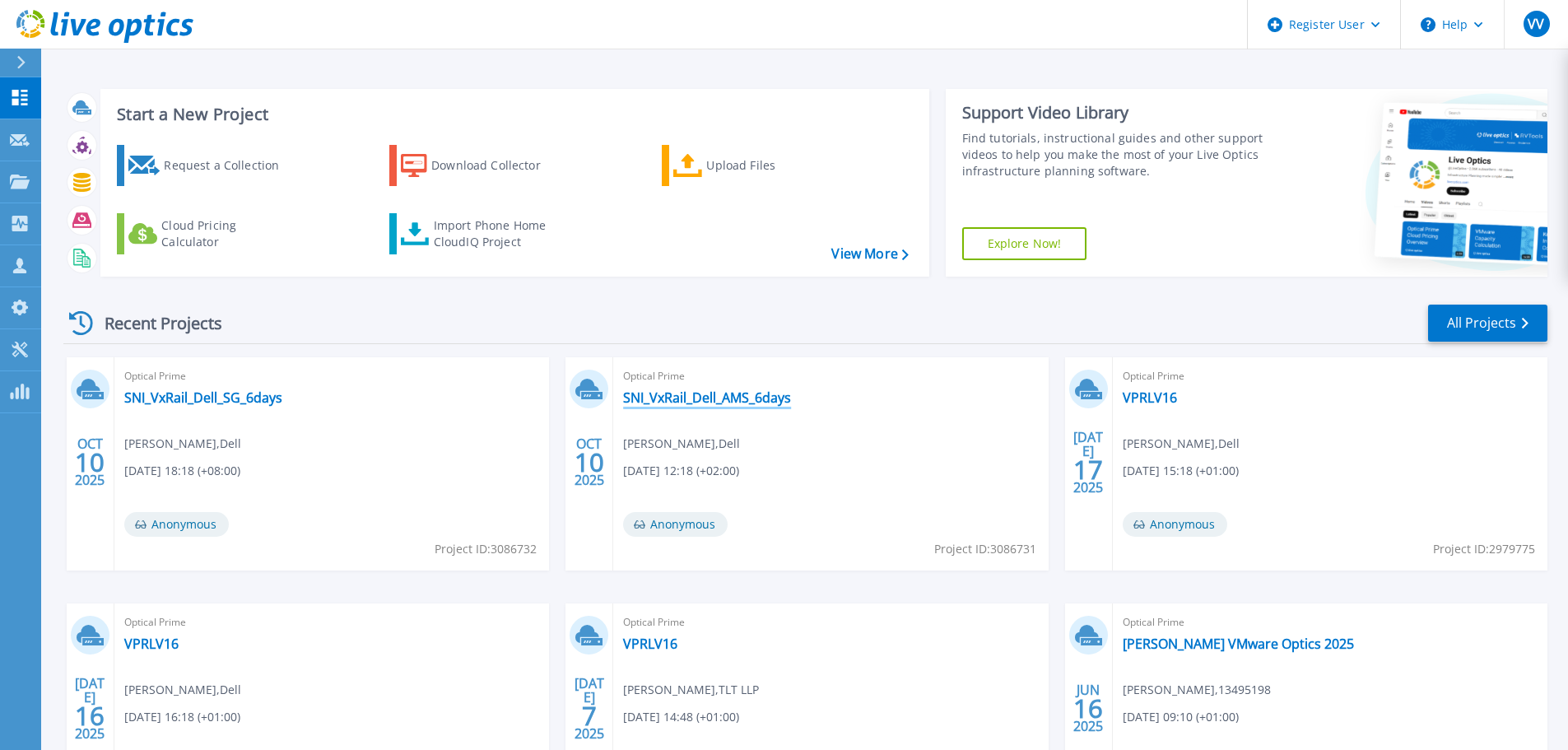
click at [710, 404] on link "SNI_VxRail_Dell_AMS_6days" at bounding box center [707, 397] width 168 height 16
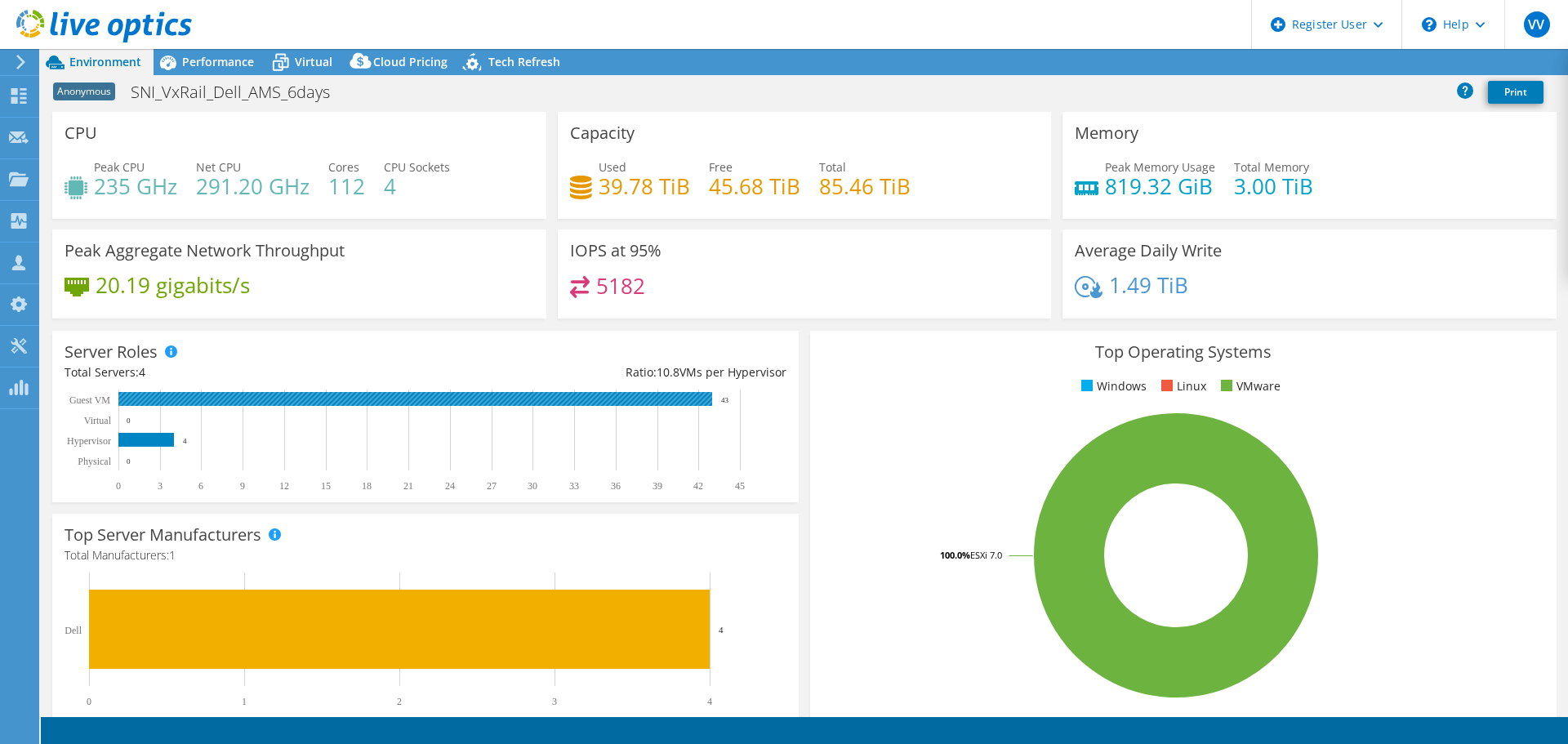
select select "USD"
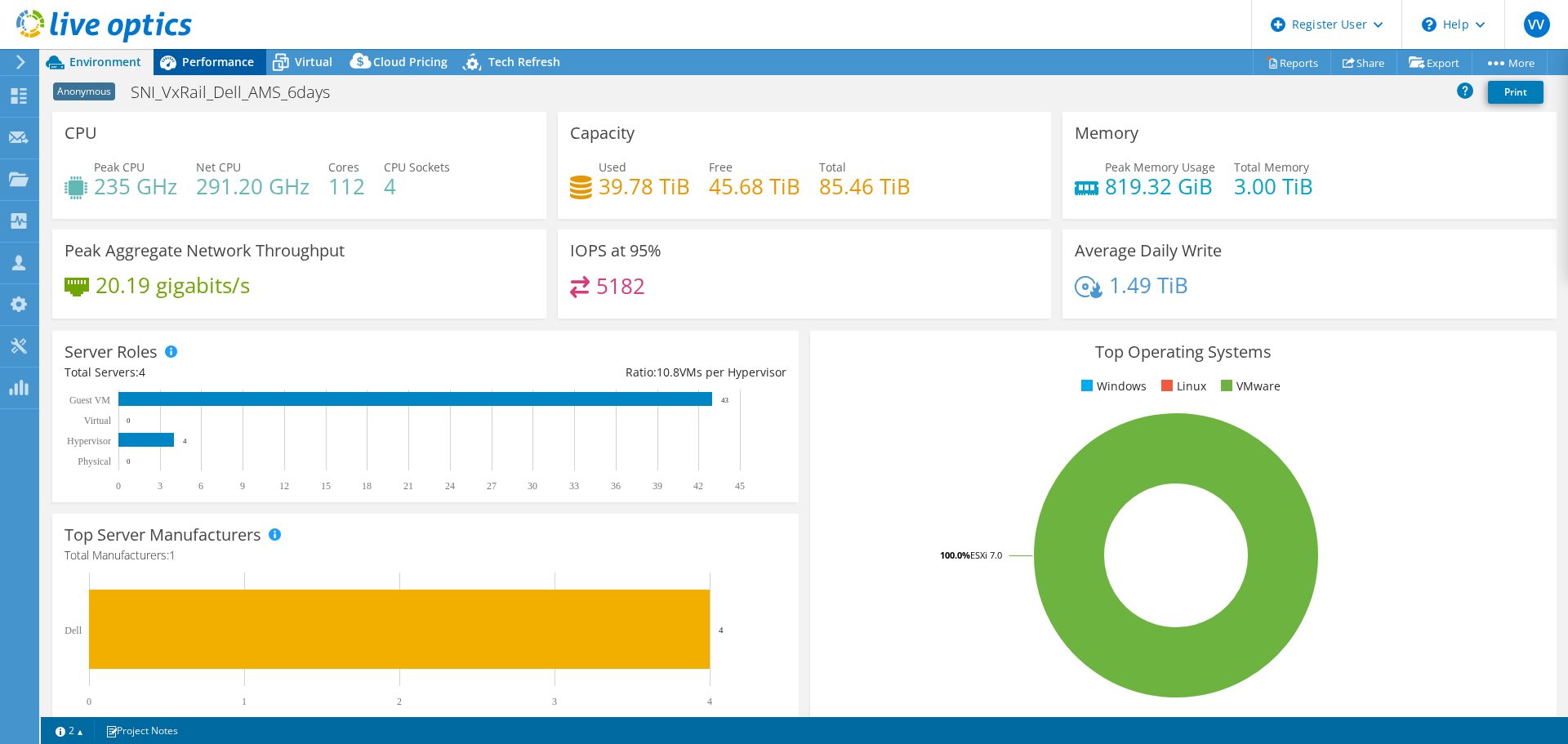
click at [208, 66] on span "Performance" at bounding box center [218, 61] width 72 height 15
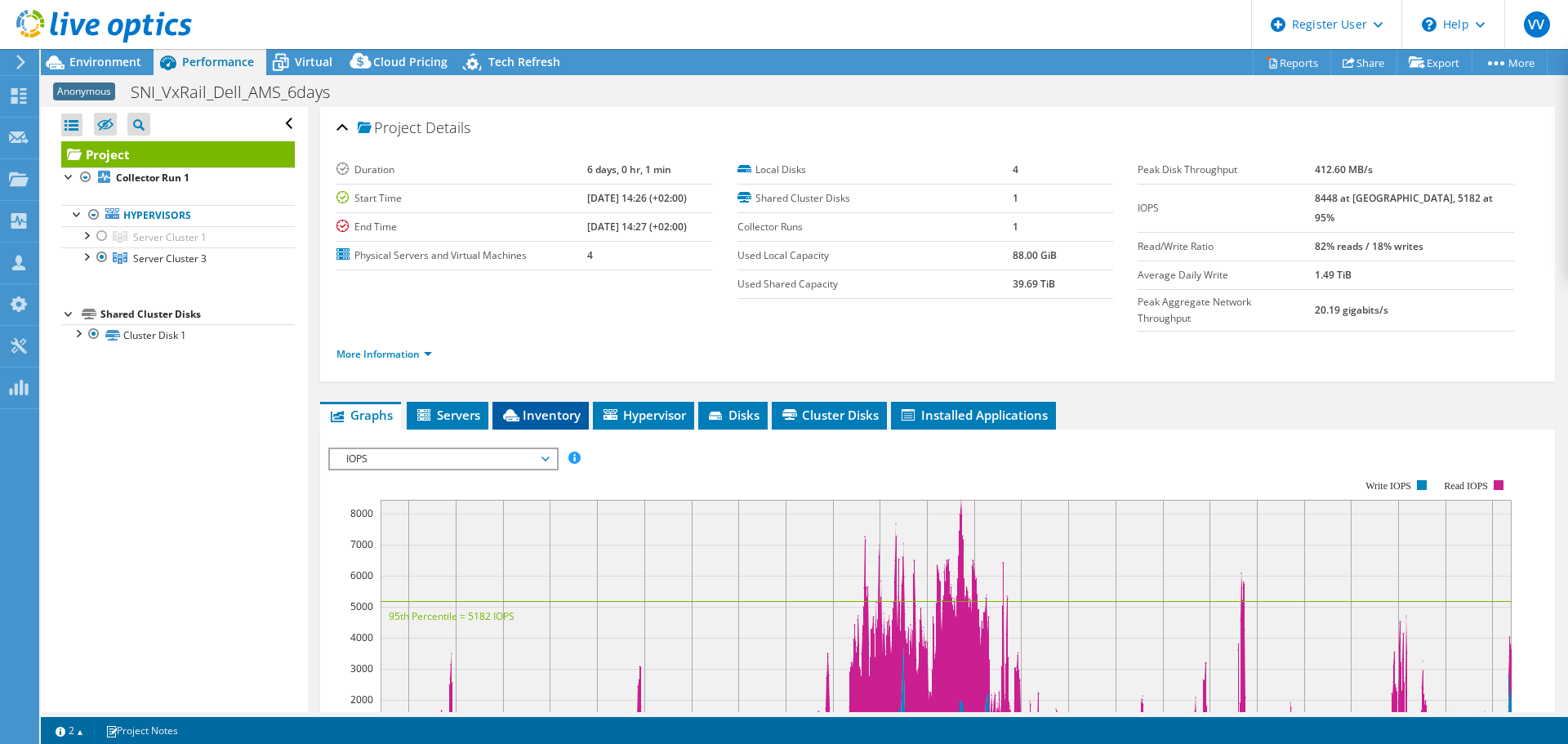
click at [548, 407] on span "Inventory" at bounding box center [541, 415] width 80 height 16
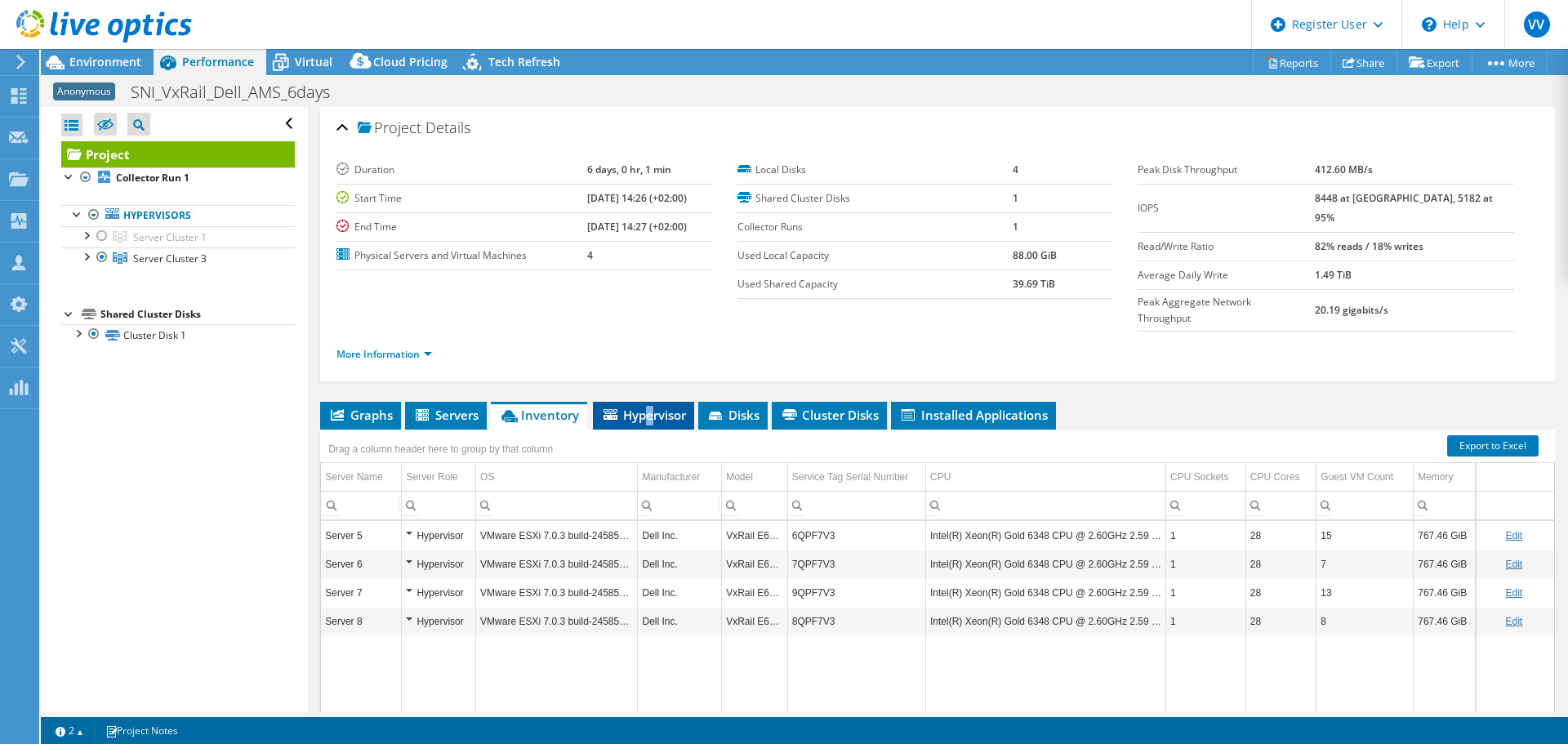
click at [649, 407] on span "Hypervisor" at bounding box center [643, 415] width 85 height 16
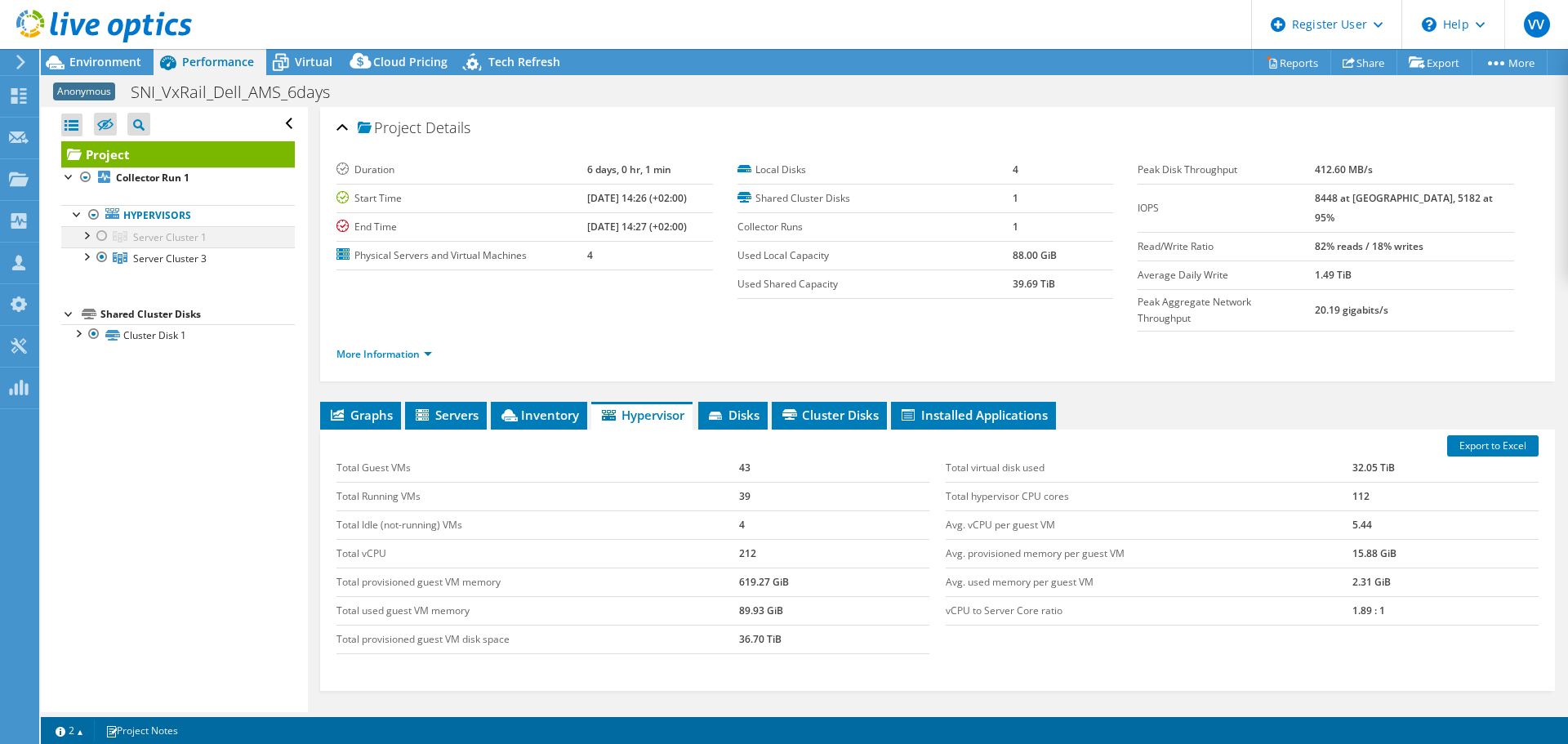
click at [100, 236] on div at bounding box center [102, 236] width 16 height 20
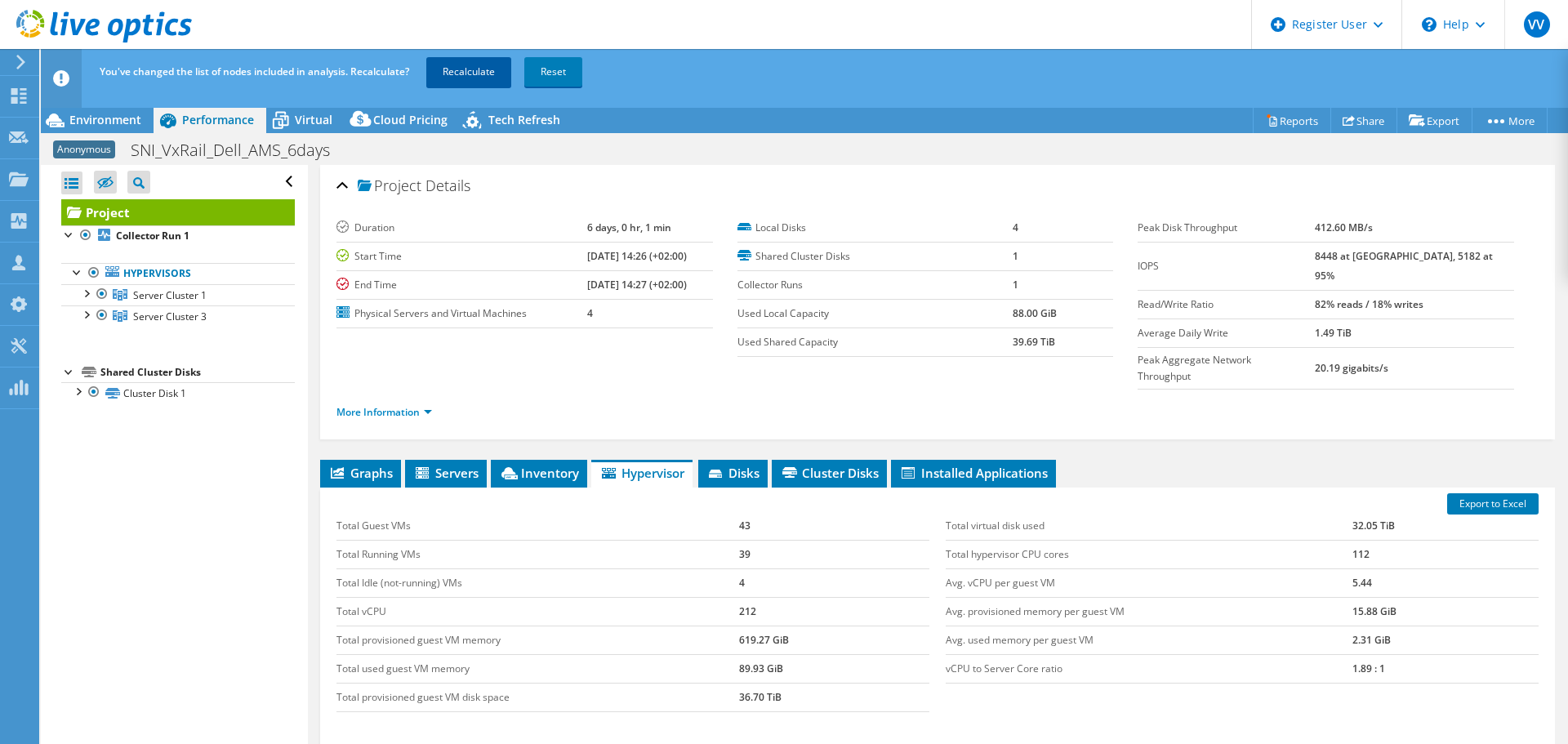
click at [440, 74] on link "Recalculate" at bounding box center [469, 72] width 85 height 30
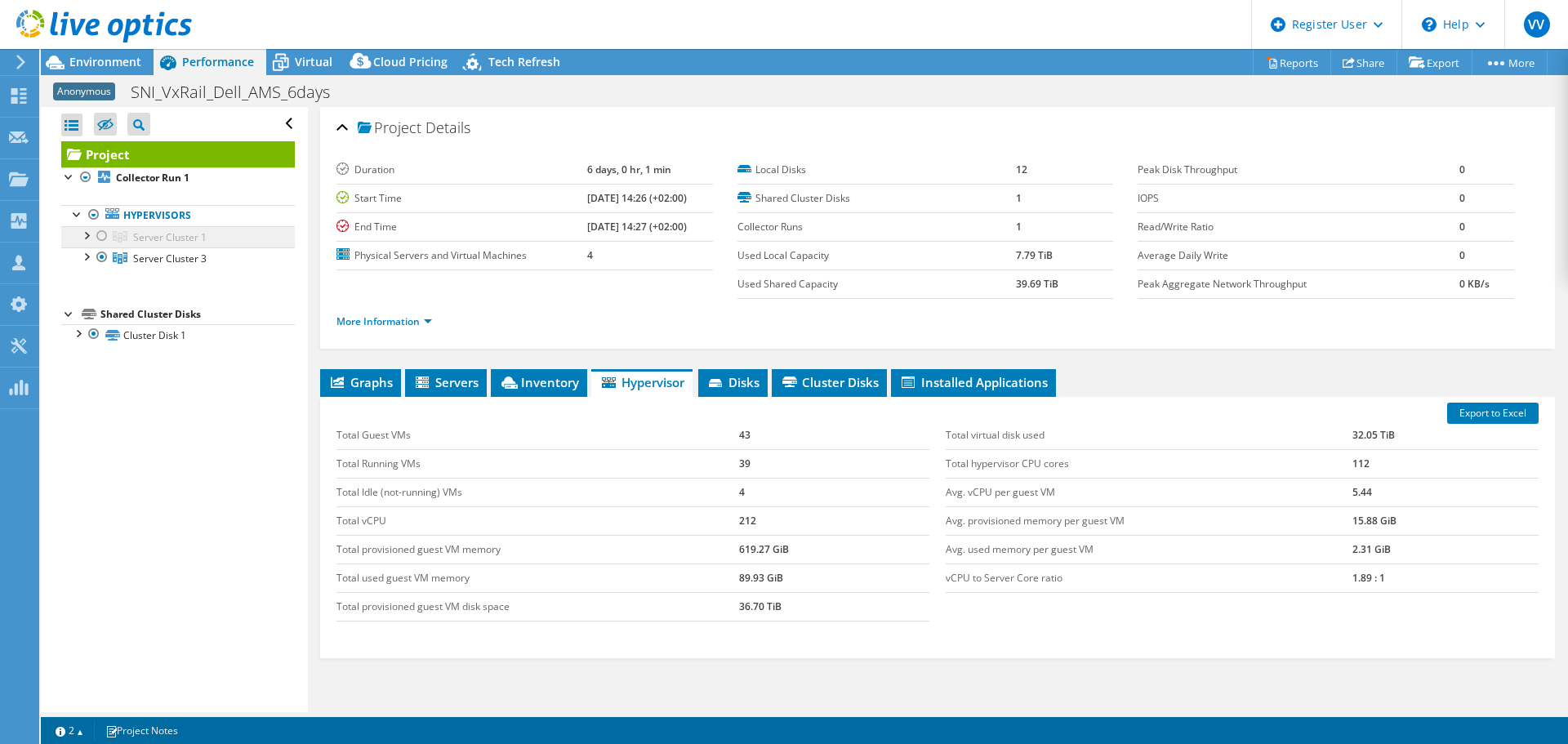
click at [144, 239] on span "Server Cluster 1" at bounding box center [170, 236] width 74 height 13
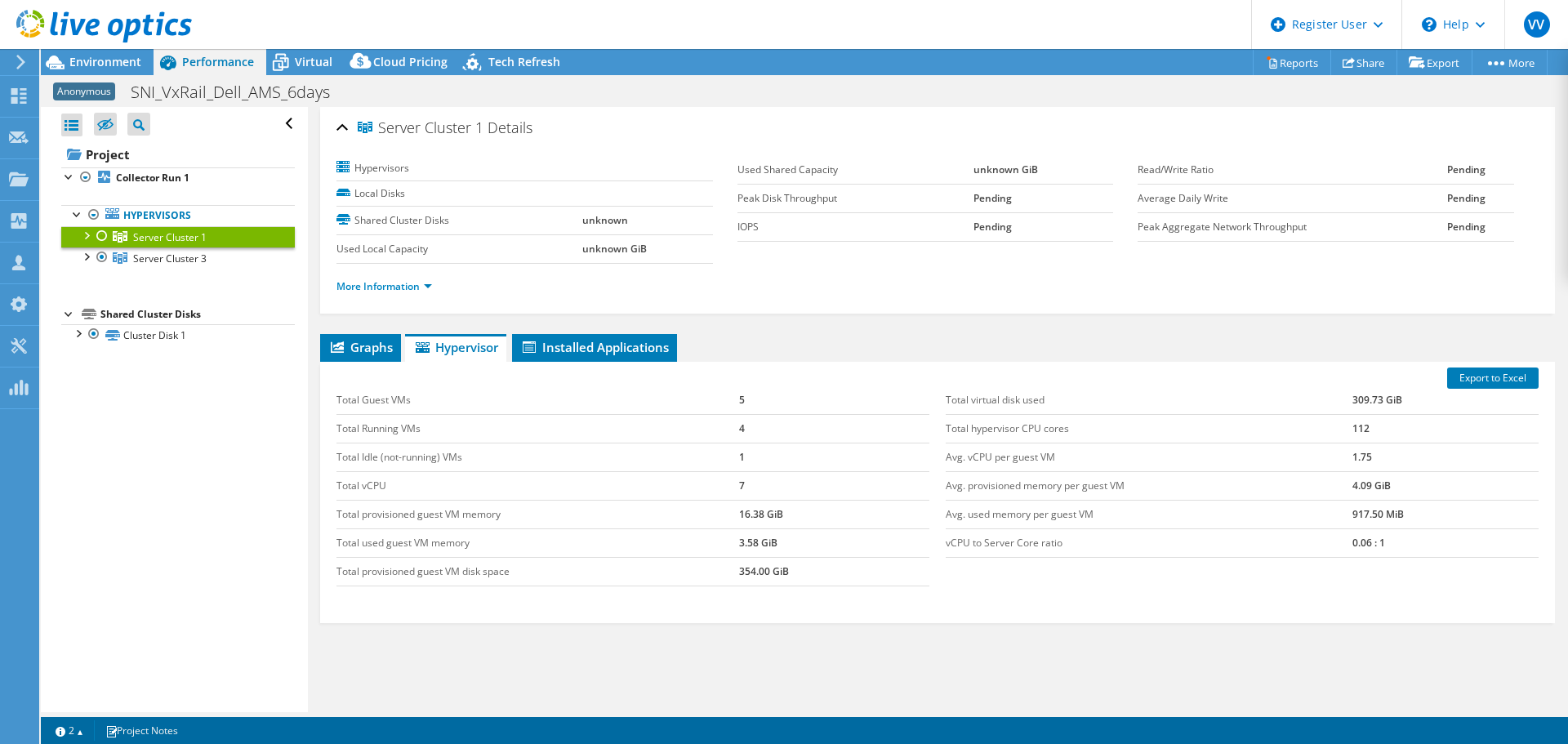
click at [103, 236] on div at bounding box center [102, 236] width 16 height 20
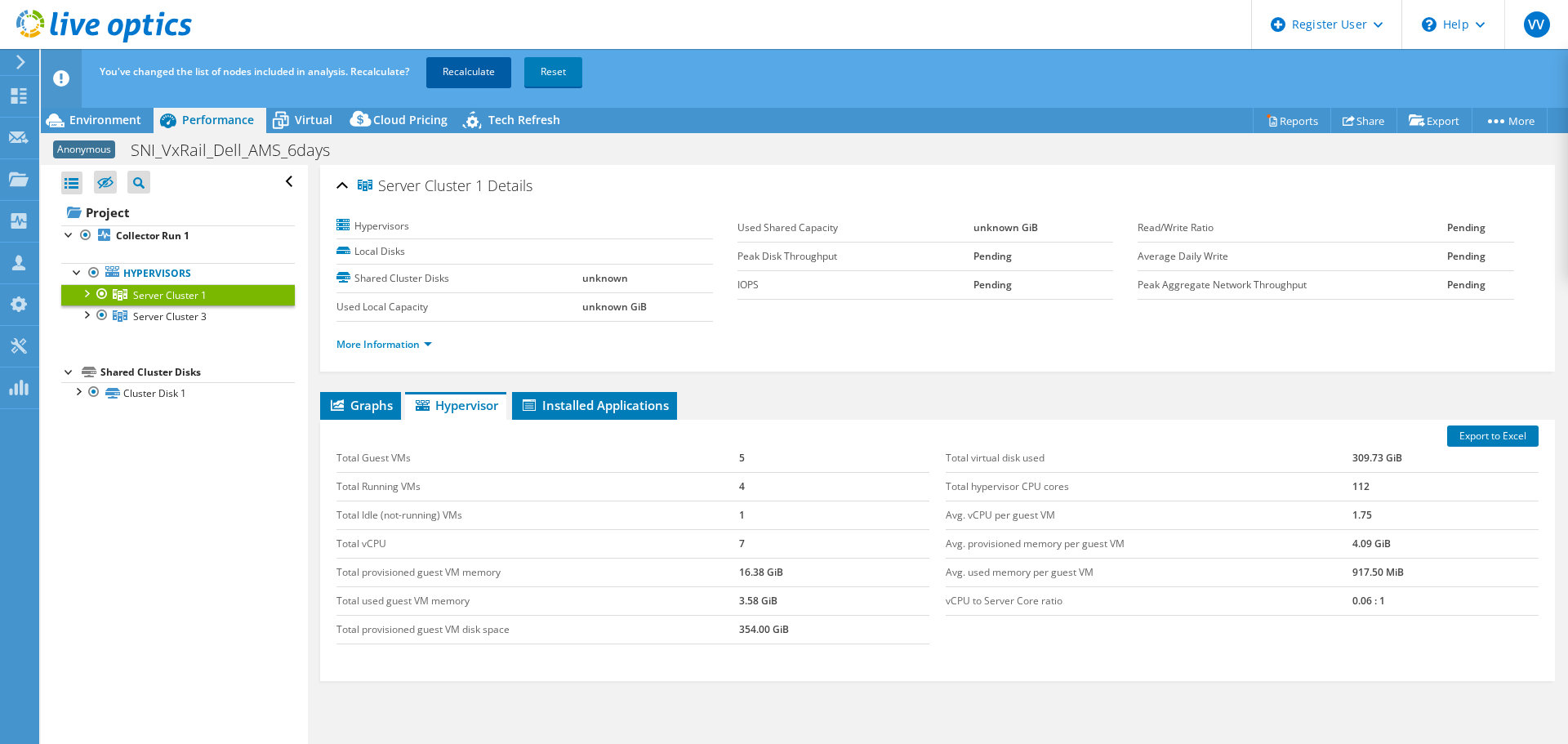
click at [453, 70] on link "Recalculate" at bounding box center [469, 72] width 85 height 30
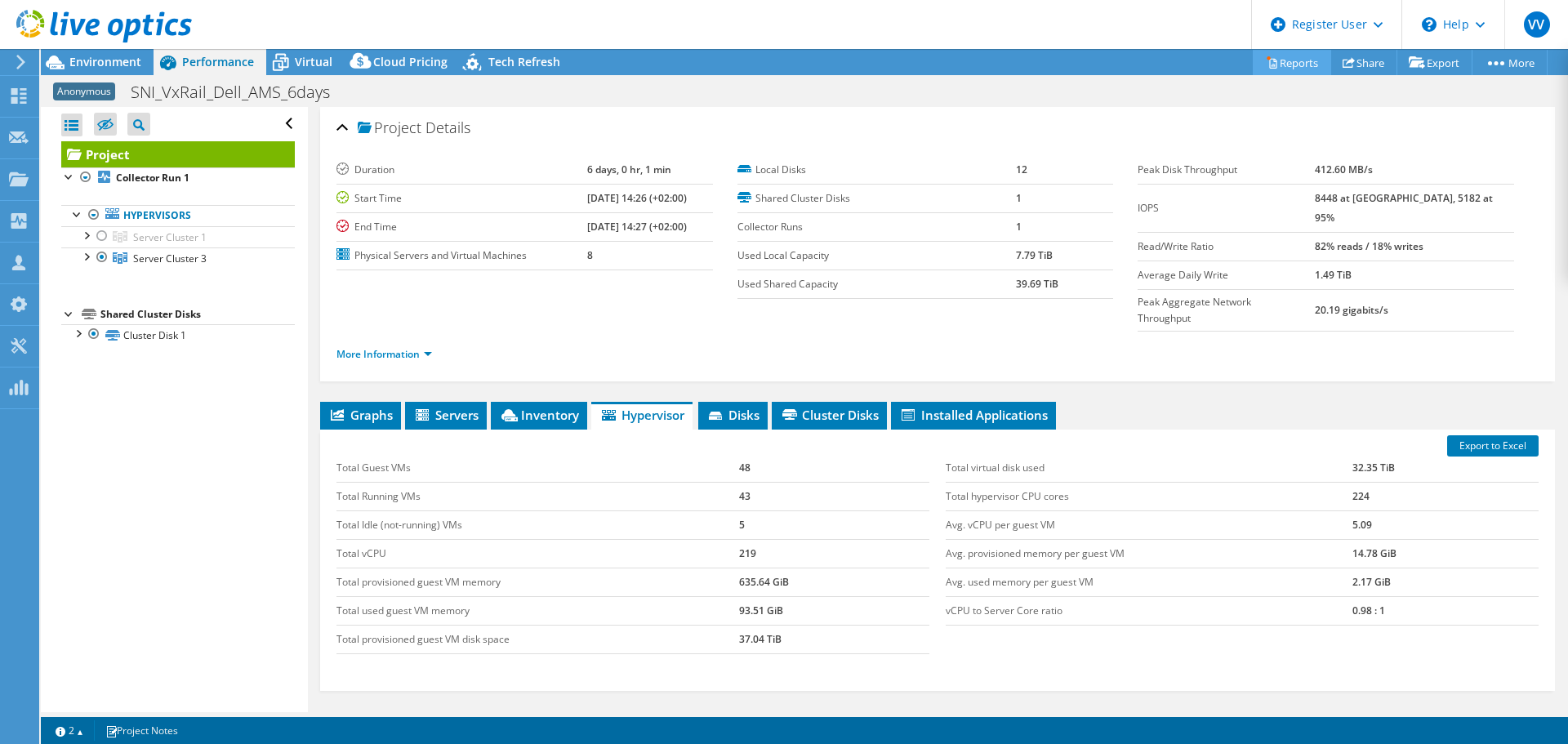
click at [1282, 63] on link "Reports" at bounding box center [1291, 62] width 78 height 25
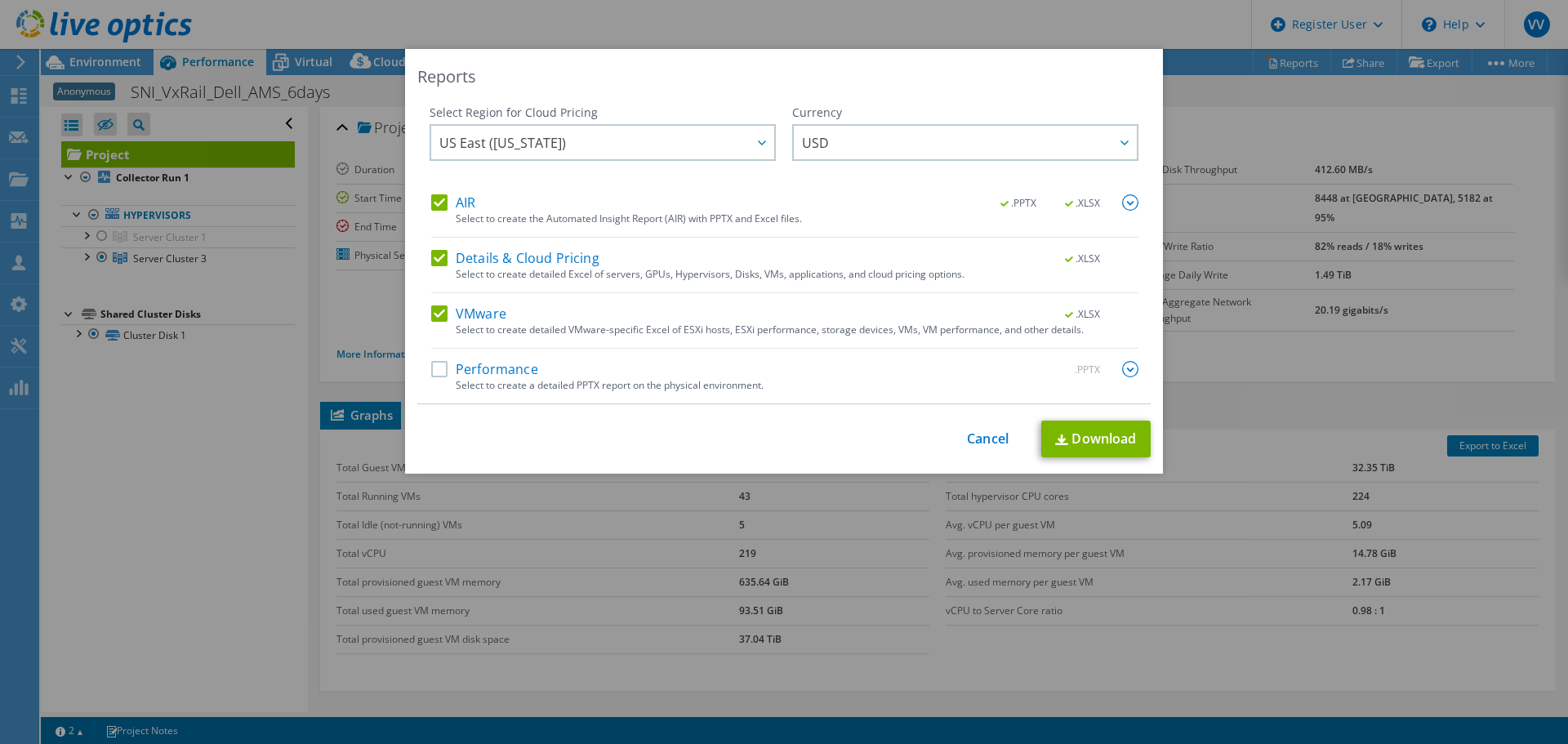
click at [436, 258] on label "Details & Cloud Pricing" at bounding box center [515, 258] width 168 height 16
click at [0, 0] on input "Details & Cloud Pricing" at bounding box center [0, 0] width 0 height 0
click at [438, 371] on label "Performance" at bounding box center [484, 369] width 107 height 16
click at [0, 0] on input "Performance" at bounding box center [0, 0] width 0 height 0
click at [1070, 446] on link "Download" at bounding box center [1097, 438] width 110 height 37
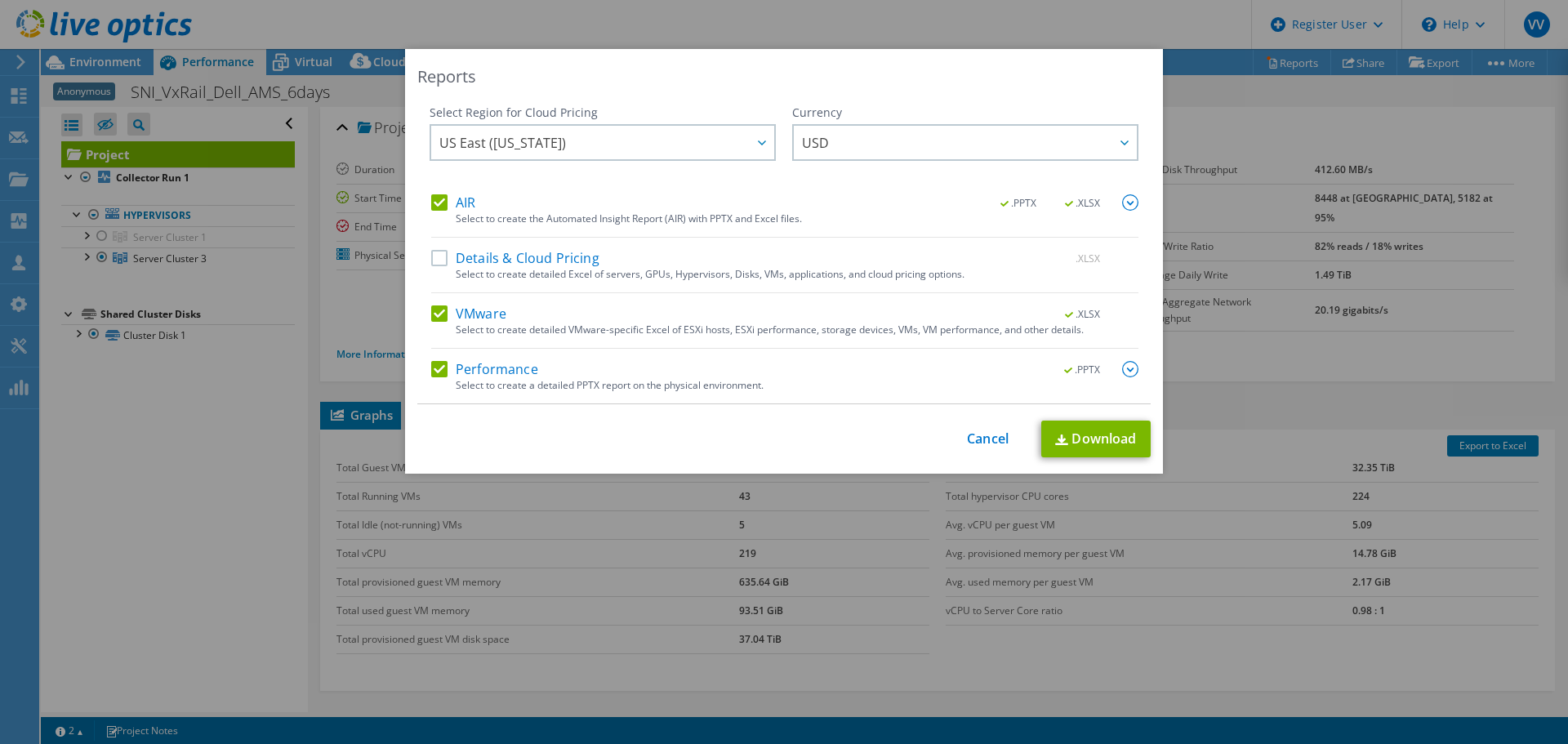
click at [1052, 31] on div "Reports Select Region for Cloud Pricing Asia Pacific ([GEOGRAPHIC_DATA]) [GEOGR…" at bounding box center [784, 372] width 1568 height 744
